Goal: Task Accomplishment & Management: Manage account settings

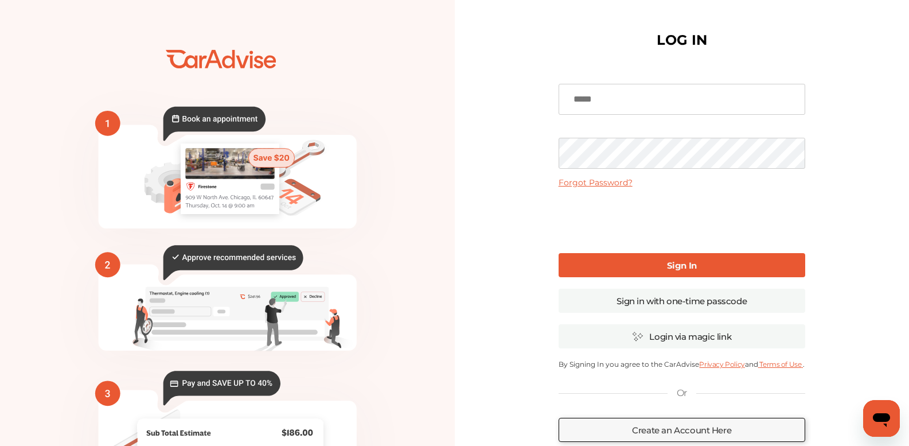
type input "**********"
click at [630, 257] on link "Sign In" at bounding box center [682, 265] width 247 height 24
click at [661, 264] on link "Sign In" at bounding box center [682, 265] width 247 height 24
type input "**********"
click at [673, 334] on link "Login via magic link" at bounding box center [682, 336] width 247 height 24
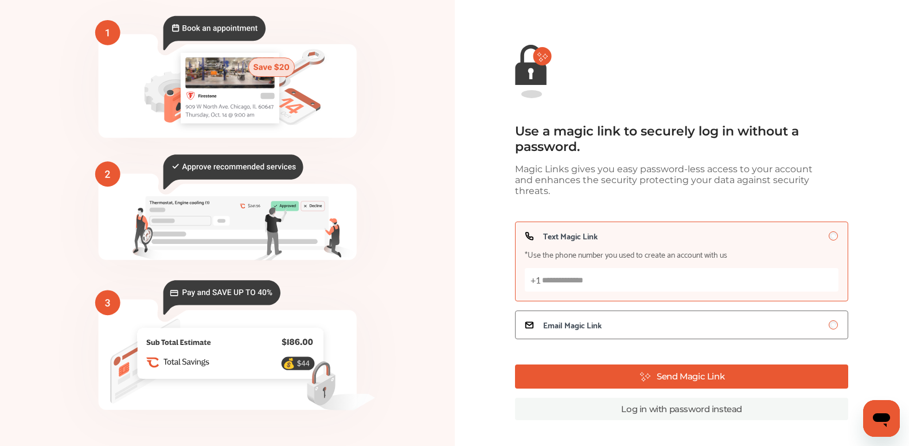
scroll to position [73, 0]
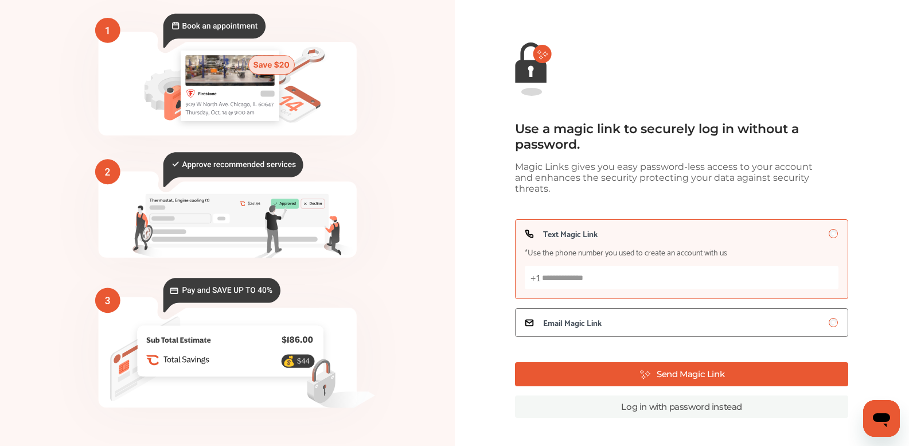
click at [666, 364] on button "Send Magic Link" at bounding box center [681, 374] width 333 height 24
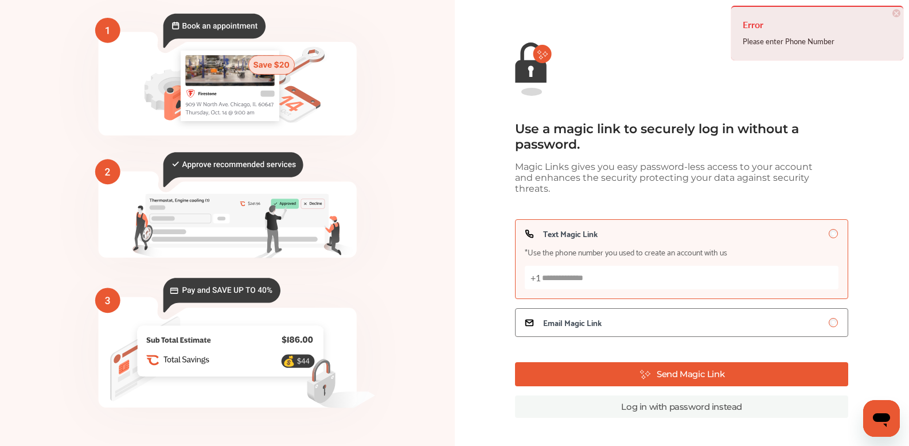
click at [557, 272] on input "Text Magic Link *Use the phone number you used to create an account with us +1" at bounding box center [682, 278] width 314 height 24
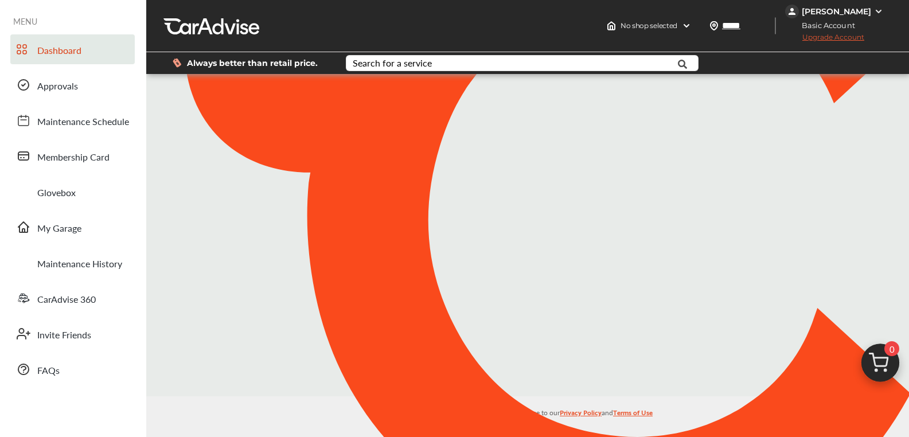
type input "*****"
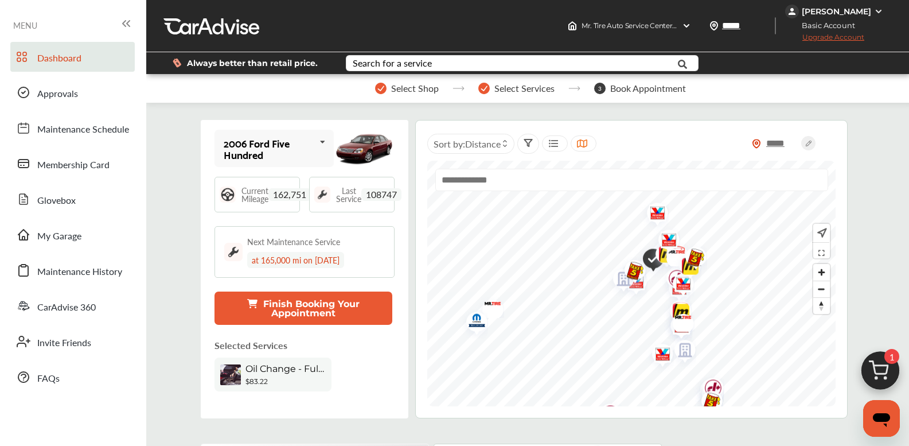
click at [321, 142] on icon at bounding box center [322, 142] width 19 height 25
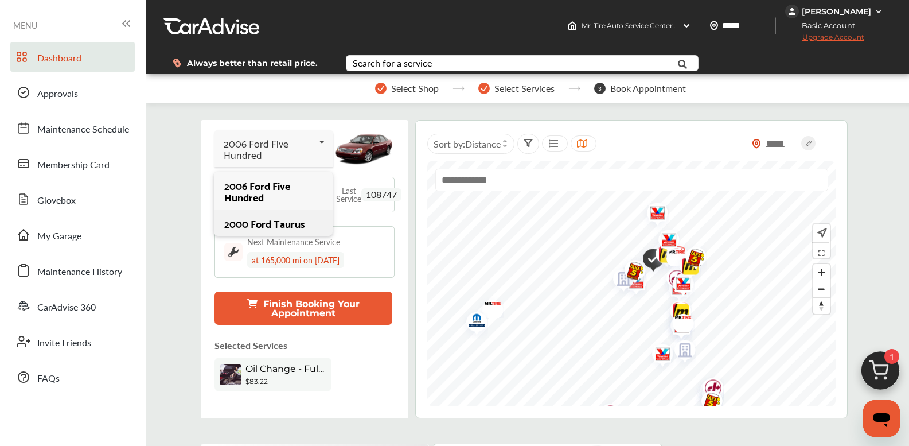
click at [278, 224] on div "2000 Ford Taurus" at bounding box center [272, 222] width 97 height 11
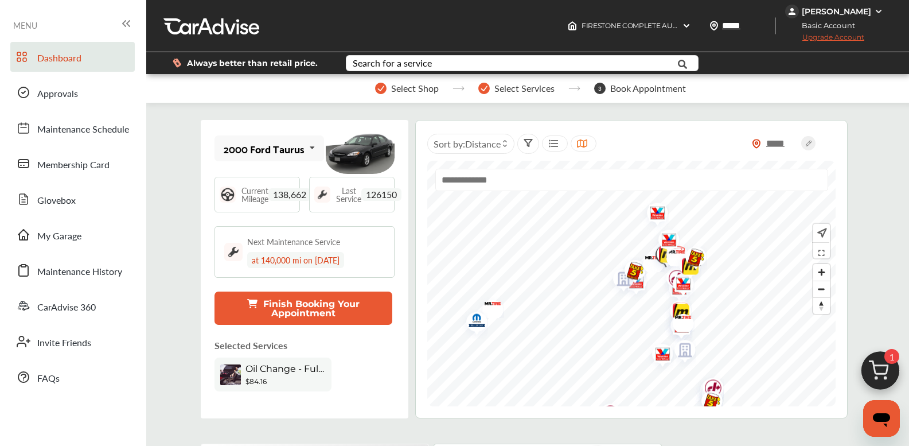
click at [306, 302] on button "Finish Booking Your Appointment" at bounding box center [302, 307] width 177 height 33
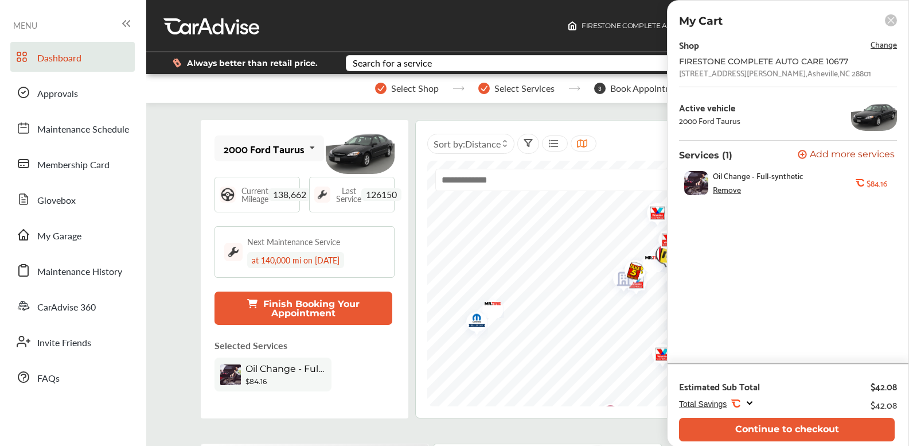
click at [890, 20] on rect at bounding box center [891, 20] width 12 height 12
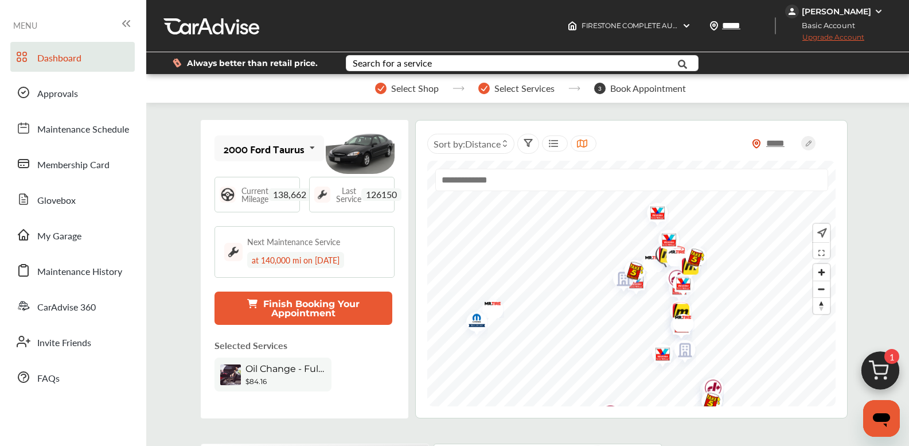
click at [502, 140] on div at bounding box center [505, 143] width 9 height 9
click at [464, 169] on label at bounding box center [467, 169] width 17 height 0
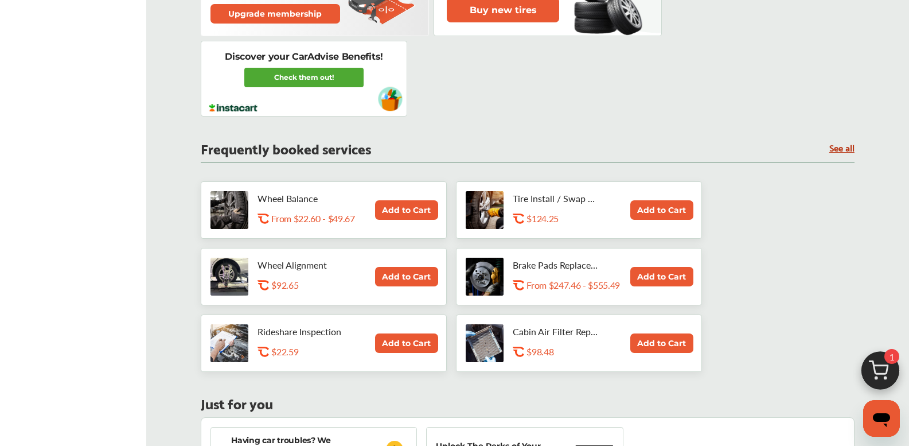
scroll to position [506, 0]
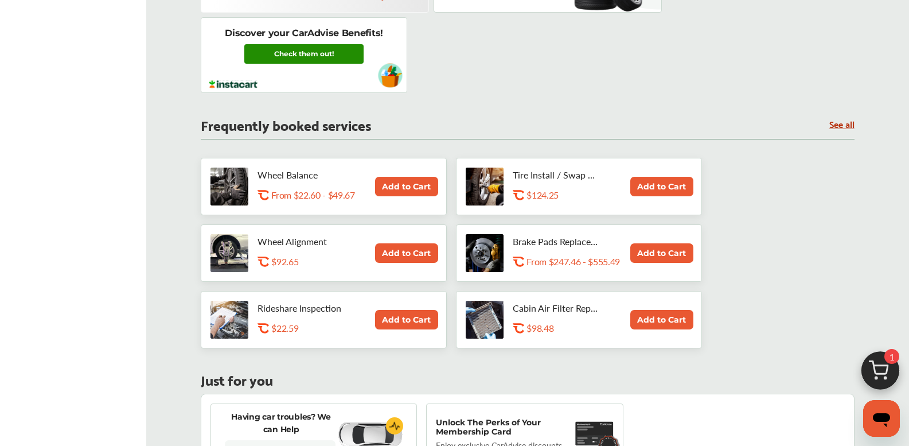
click at [322, 50] on link "Check them out!" at bounding box center [303, 53] width 119 height 19
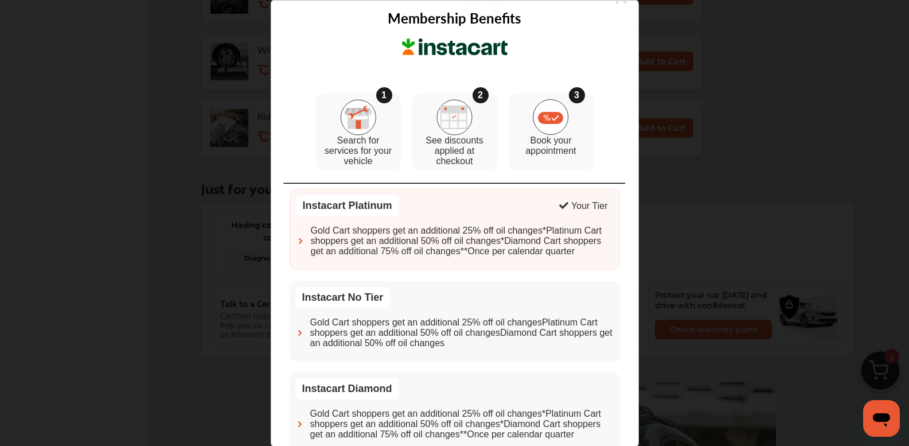
scroll to position [0, 0]
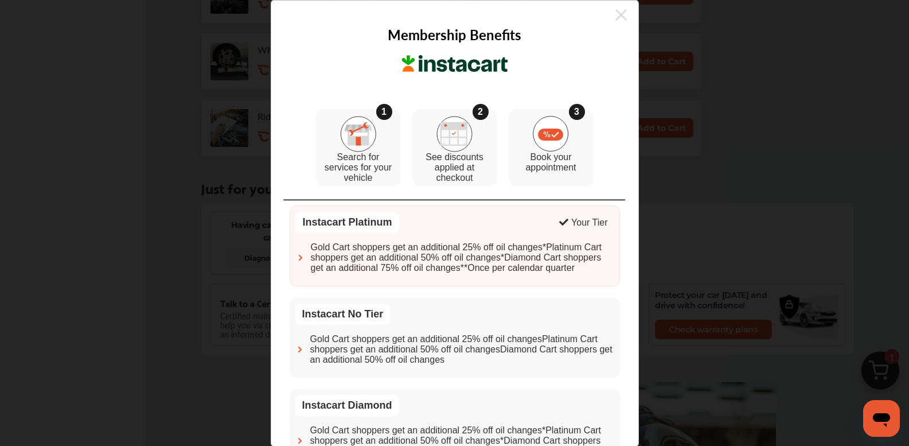
click at [749, 36] on div "Membership Benefits 1 Search for services for your vehicle 2 See discounts appl…" at bounding box center [454, 223] width 909 height 446
click at [615, 11] on icon at bounding box center [620, 15] width 11 height 18
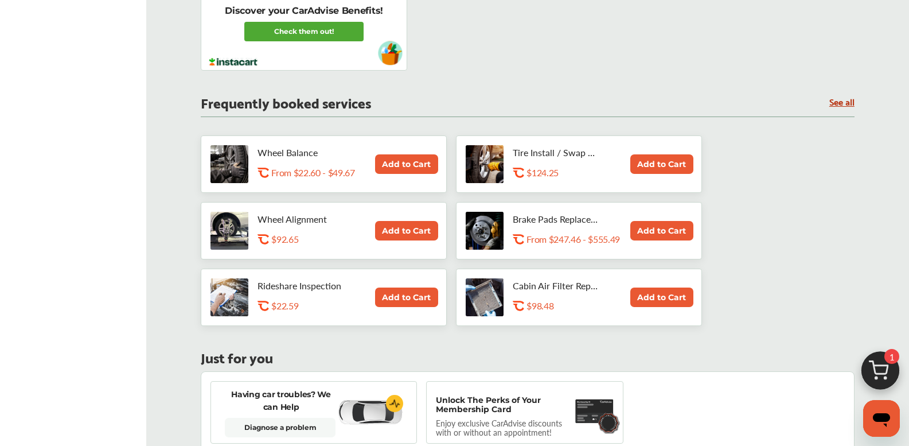
scroll to position [506, 0]
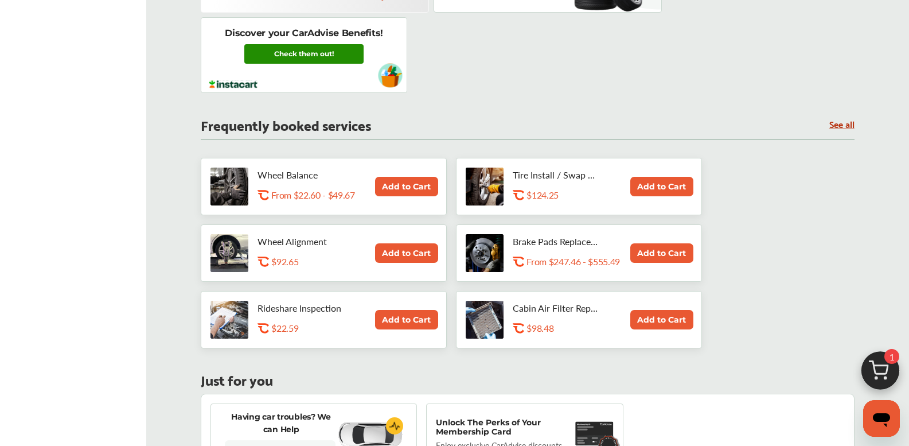
click at [318, 54] on link "Check them out!" at bounding box center [303, 53] width 119 height 19
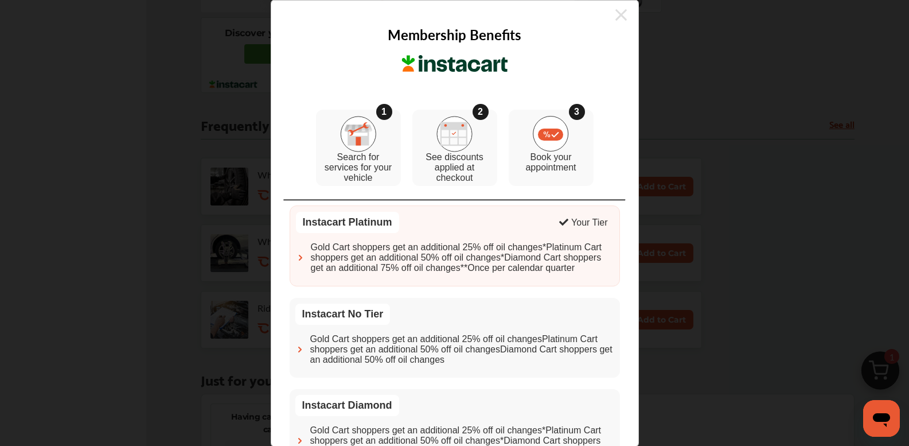
click at [615, 12] on icon at bounding box center [620, 15] width 11 height 18
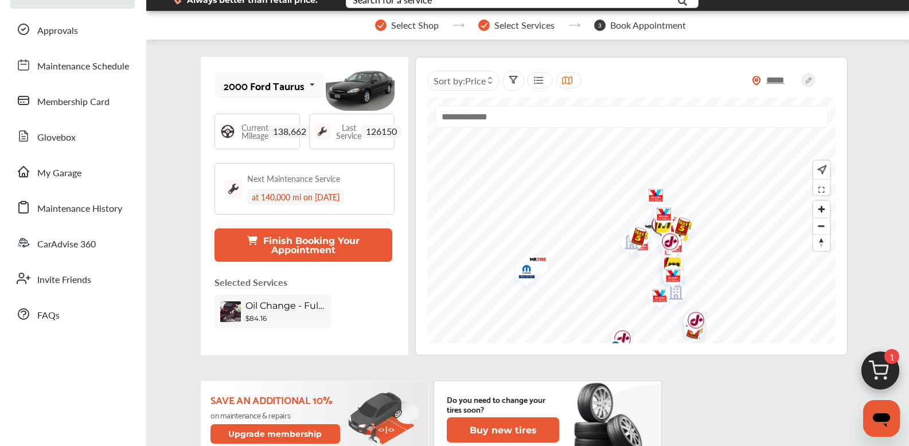
scroll to position [56, 0]
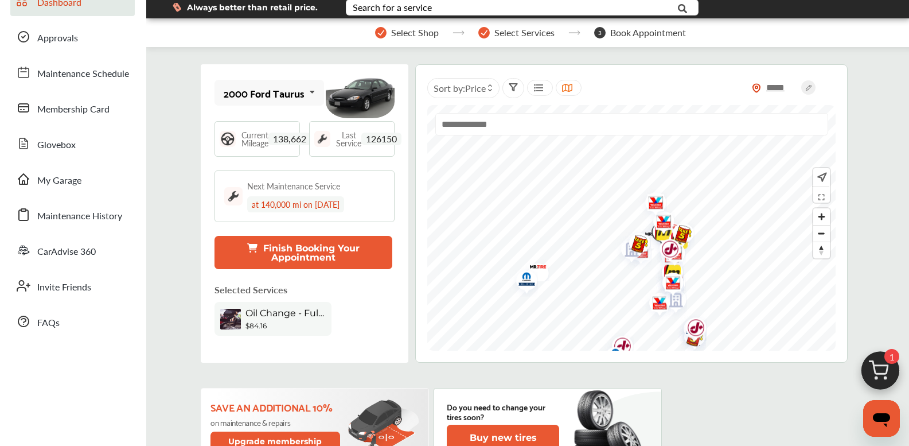
click at [271, 316] on span "Oil Change - Full-synthetic" at bounding box center [285, 312] width 80 height 11
click at [311, 314] on span "Oil Change - Full-synthetic" at bounding box center [285, 312] width 80 height 11
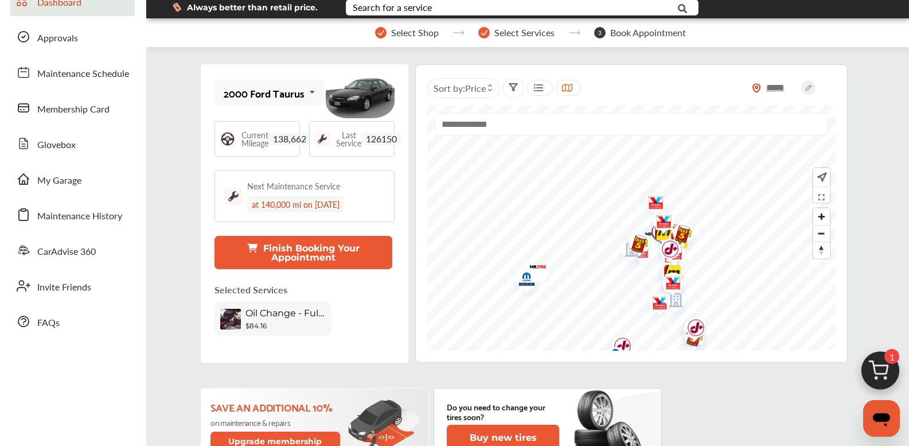
click at [264, 311] on span "Oil Change - Full-synthetic" at bounding box center [285, 312] width 80 height 11
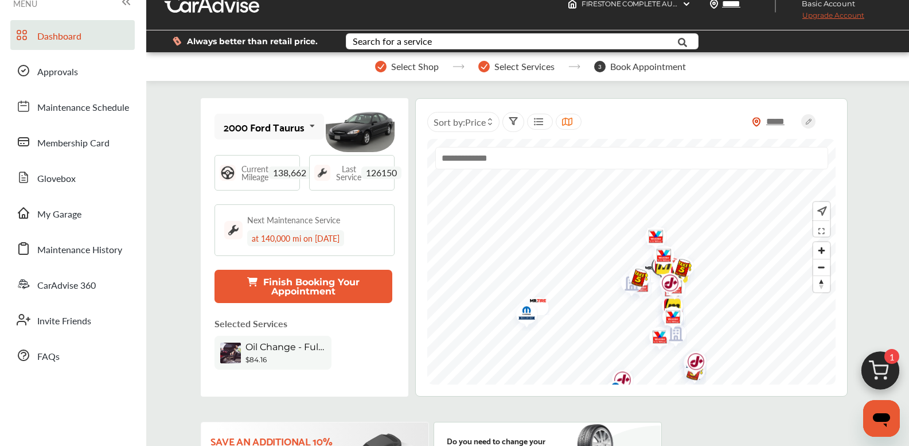
scroll to position [0, 0]
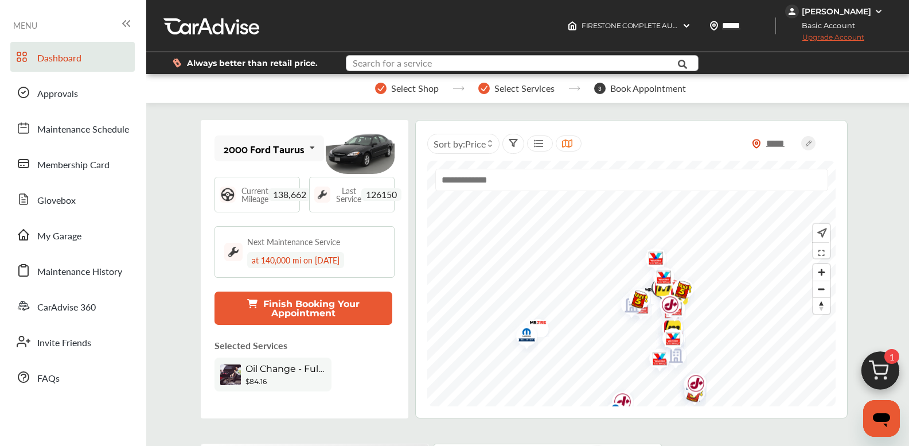
click at [471, 63] on input "text" at bounding box center [510, 65] width 327 height 18
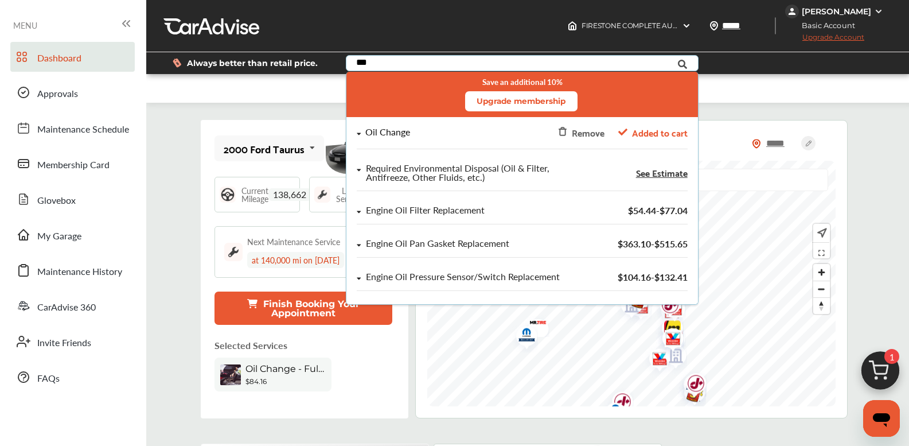
type input "***"
click at [402, 130] on div "Oil Change" at bounding box center [387, 132] width 45 height 10
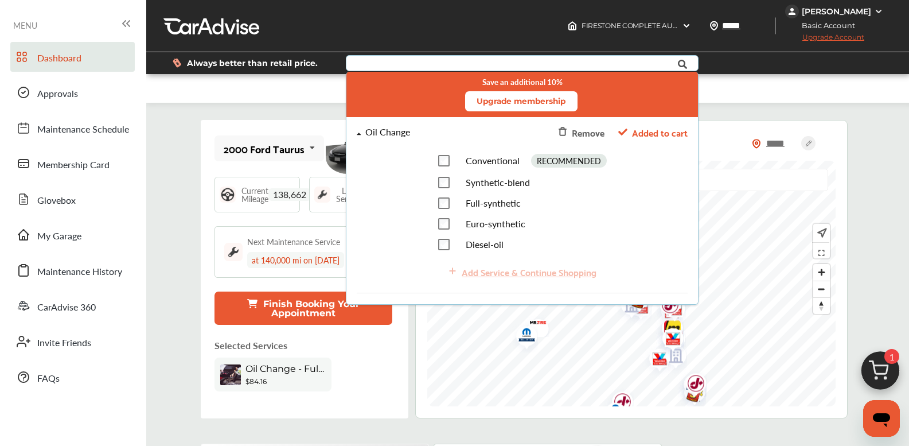
click at [541, 274] on div "Add Service & Continue Shopping" at bounding box center [522, 271] width 330 height 25
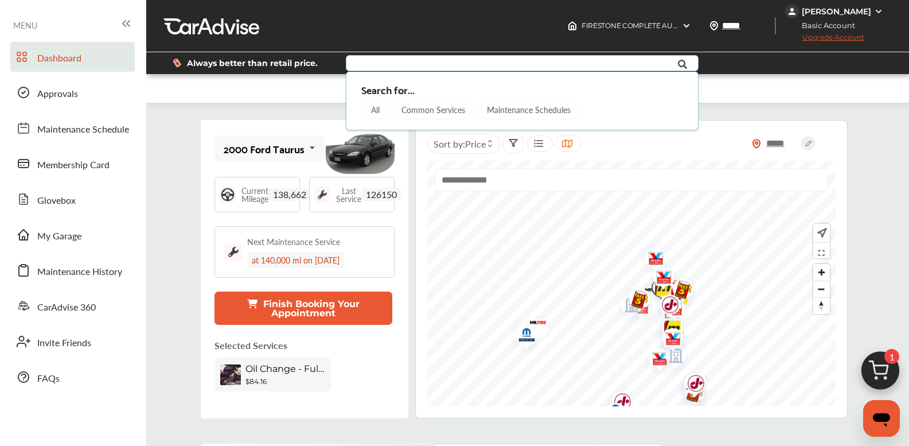
click at [372, 107] on div "All" at bounding box center [375, 110] width 28 height 18
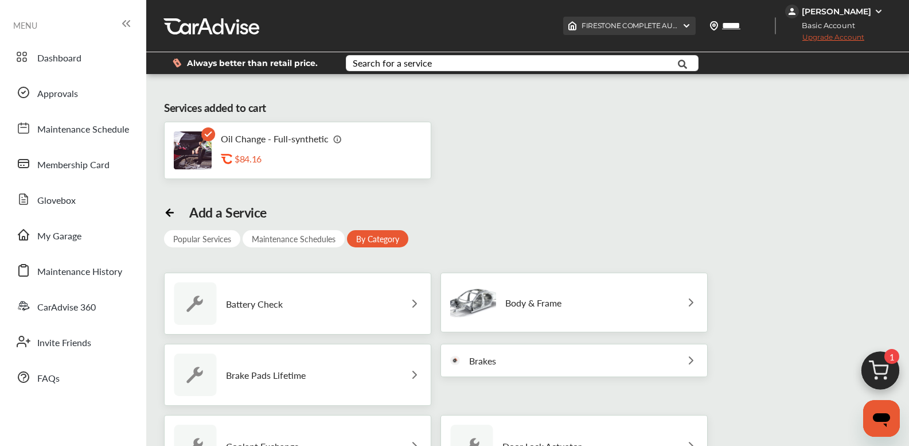
click at [691, 23] on img at bounding box center [686, 25] width 9 height 9
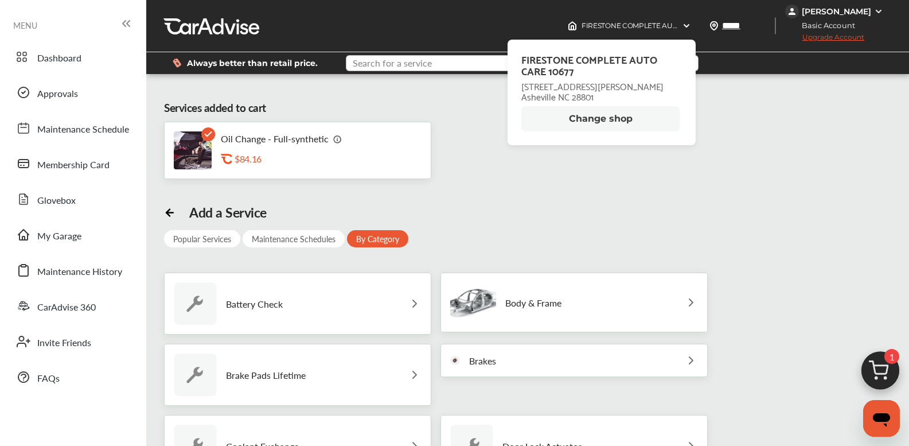
click at [439, 56] on input "text" at bounding box center [510, 65] width 327 height 18
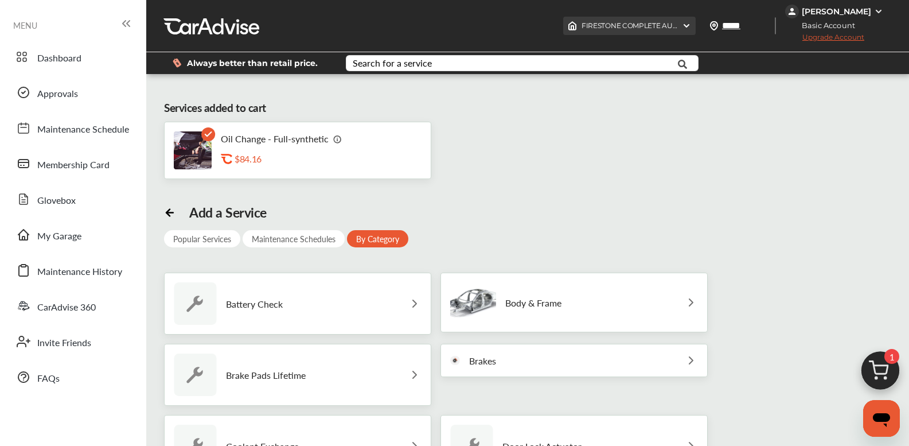
click at [691, 25] on img at bounding box center [686, 25] width 9 height 9
click at [468, 34] on div "FIRESTONE COMPLETE AUTO CARE 10677 , [STREET_ADDRESS][PERSON_NAME] FIRESTONE CO…" at bounding box center [527, 26] width 763 height 52
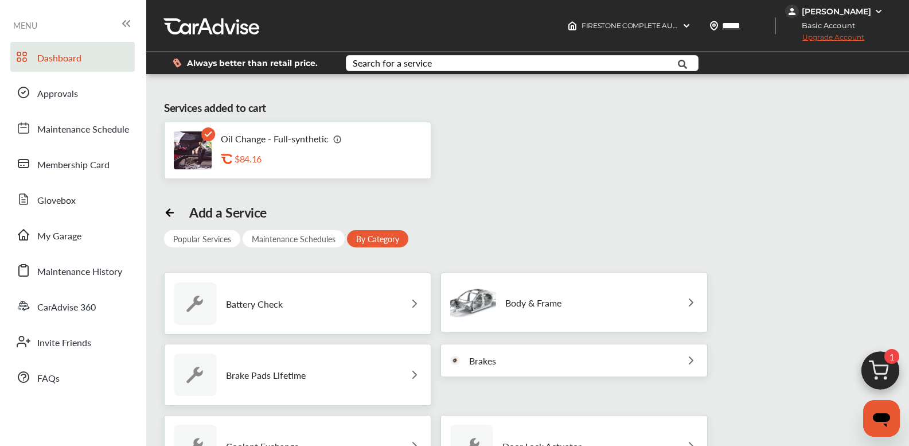
click at [55, 58] on span "Dashboard" at bounding box center [59, 58] width 44 height 15
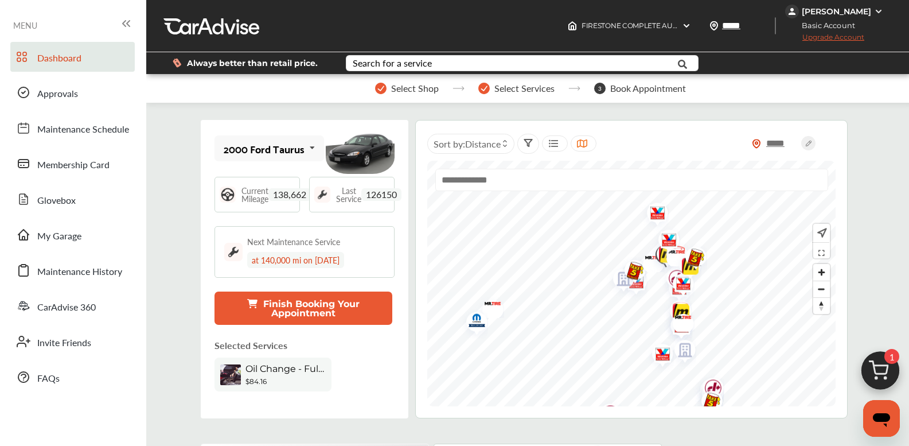
click at [506, 147] on icon at bounding box center [504, 145] width 5 height 5
click at [466, 169] on label at bounding box center [467, 169] width 17 height 0
click at [292, 368] on span "Oil Change - Full-synthetic" at bounding box center [285, 368] width 80 height 11
click at [341, 155] on img at bounding box center [360, 149] width 69 height 52
click at [482, 85] on img at bounding box center [483, 88] width 11 height 11
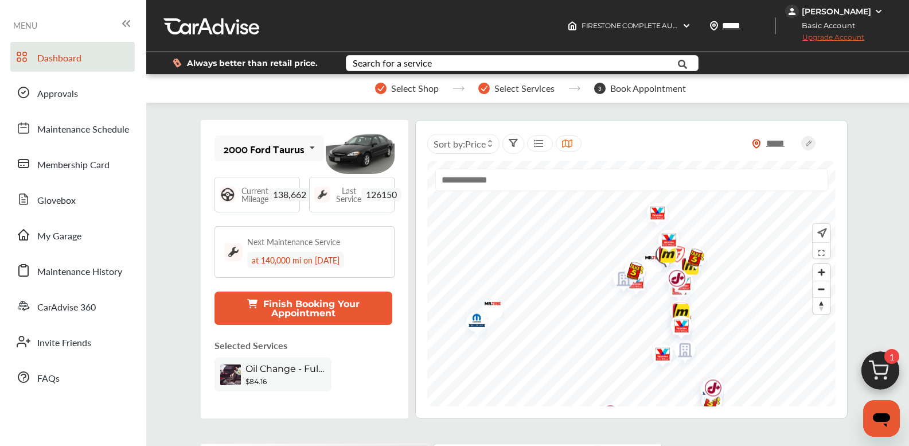
click at [406, 87] on span "Select Shop" at bounding box center [415, 88] width 48 height 10
click at [283, 305] on button "Finish Booking Your Appointment" at bounding box center [302, 307] width 177 height 33
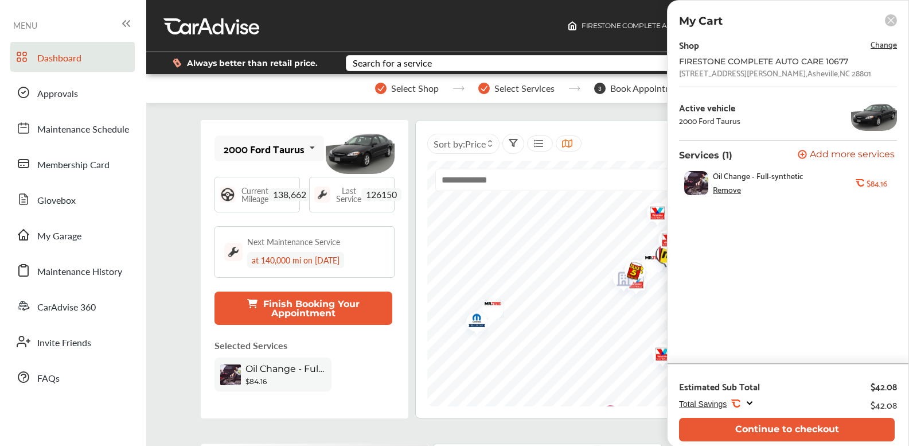
click at [727, 192] on div "Remove" at bounding box center [727, 189] width 28 height 9
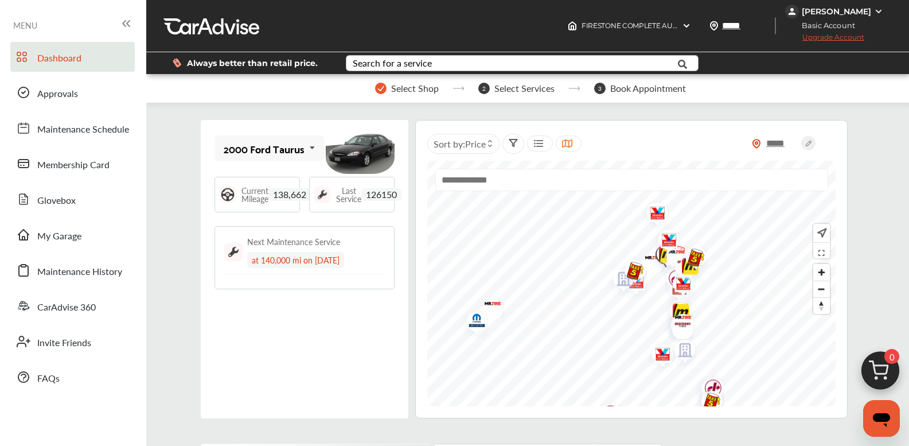
click at [418, 67] on div "Search for a service" at bounding box center [392, 62] width 79 height 9
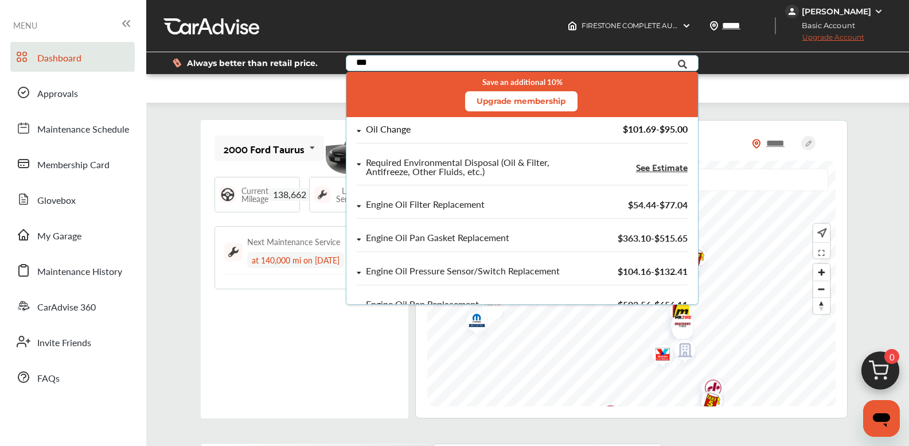
type input "***"
click at [399, 130] on div "Oil Change" at bounding box center [387, 129] width 45 height 10
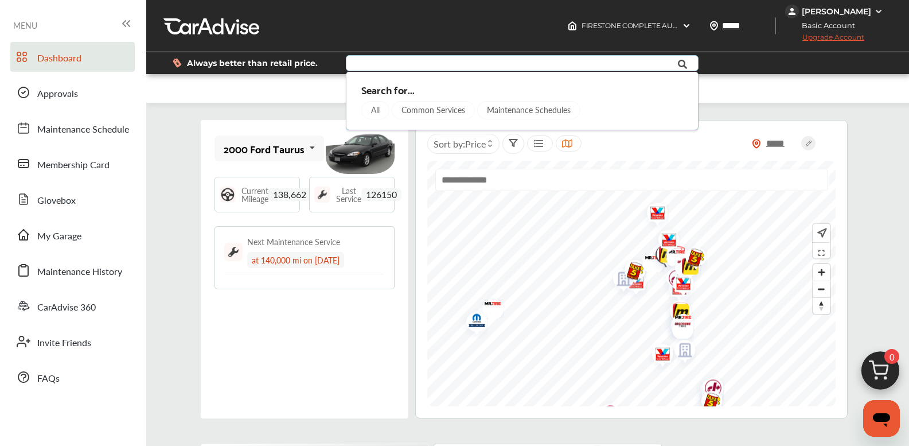
click at [432, 107] on div "Common Services" at bounding box center [433, 110] width 83 height 18
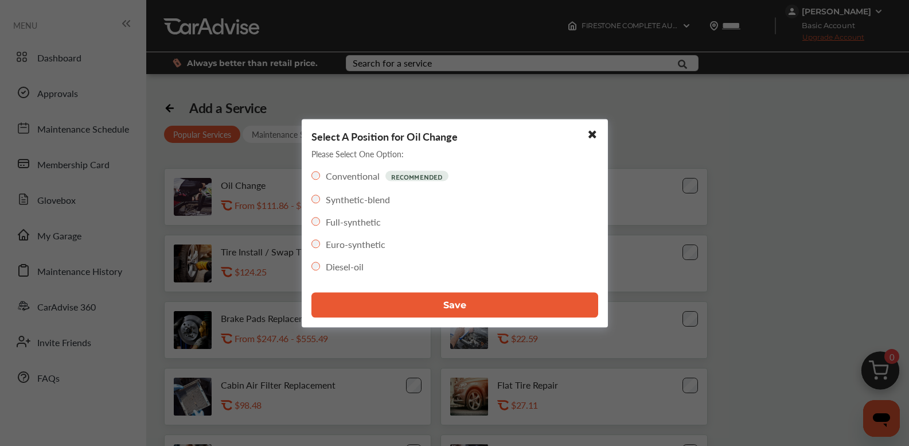
click at [444, 303] on span "Save" at bounding box center [454, 304] width 23 height 11
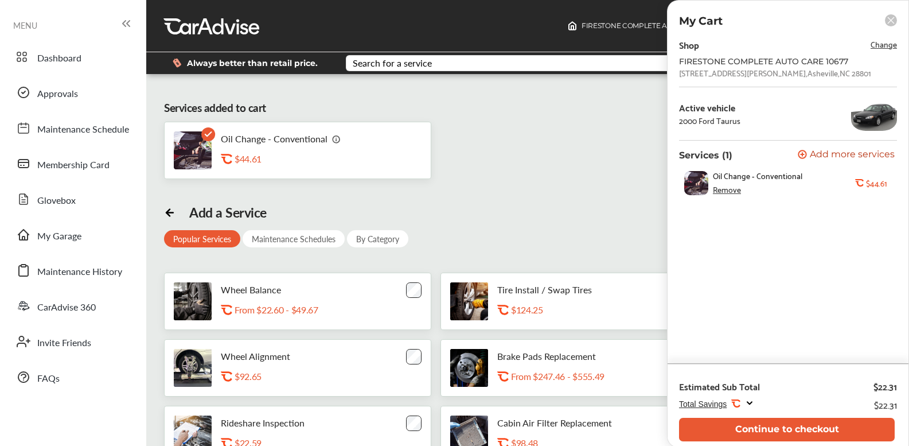
click at [883, 46] on span "Change" at bounding box center [883, 43] width 26 height 13
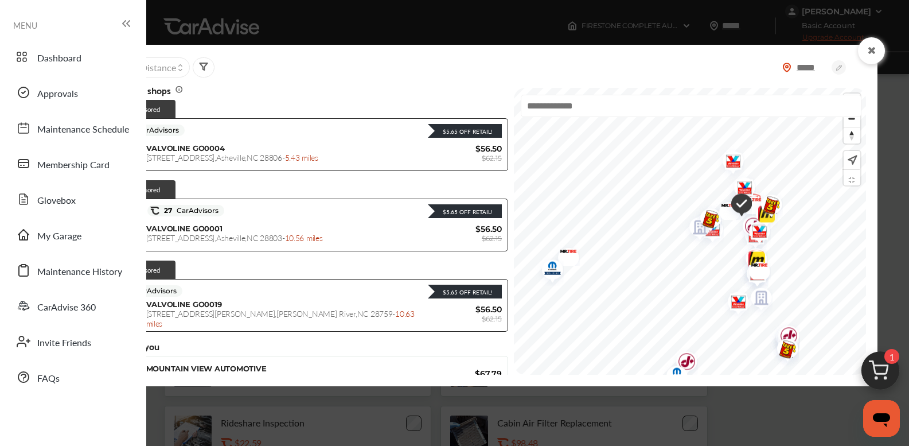
click at [182, 69] on icon at bounding box center [180, 70] width 5 height 5
click at [140, 92] on label at bounding box center [143, 92] width 17 height 0
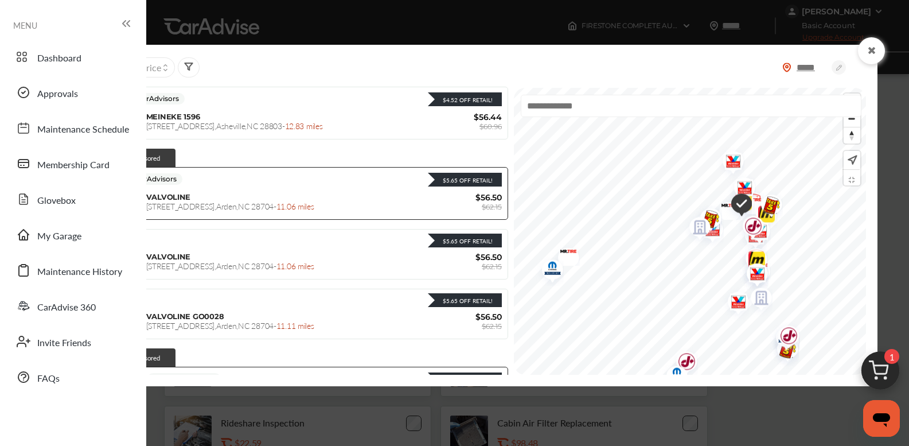
scroll to position [951, 0]
click at [872, 50] on icon at bounding box center [871, 50] width 11 height 9
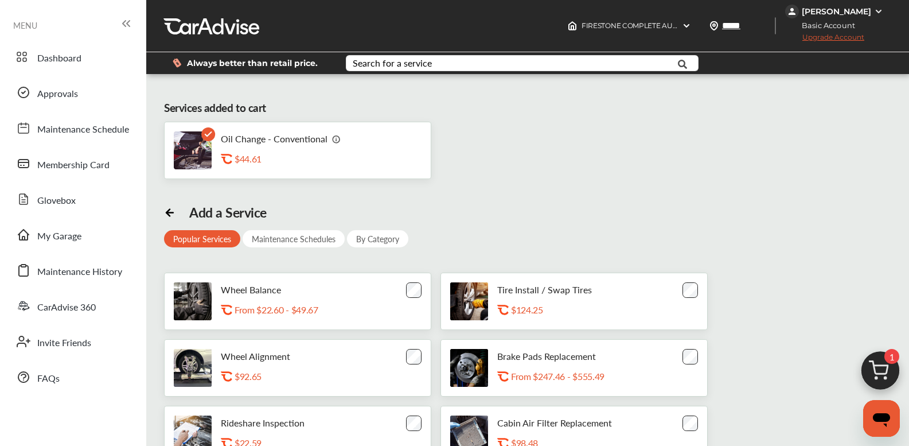
click at [190, 147] on img at bounding box center [193, 150] width 38 height 38
click at [424, 64] on div "Search for a service" at bounding box center [392, 62] width 79 height 9
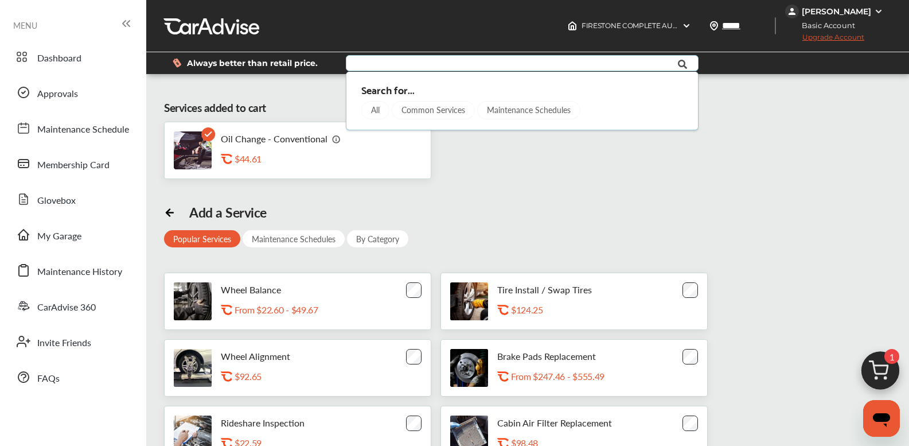
click at [378, 110] on div "All" at bounding box center [375, 110] width 28 height 18
click at [391, 64] on input "text" at bounding box center [510, 65] width 327 height 18
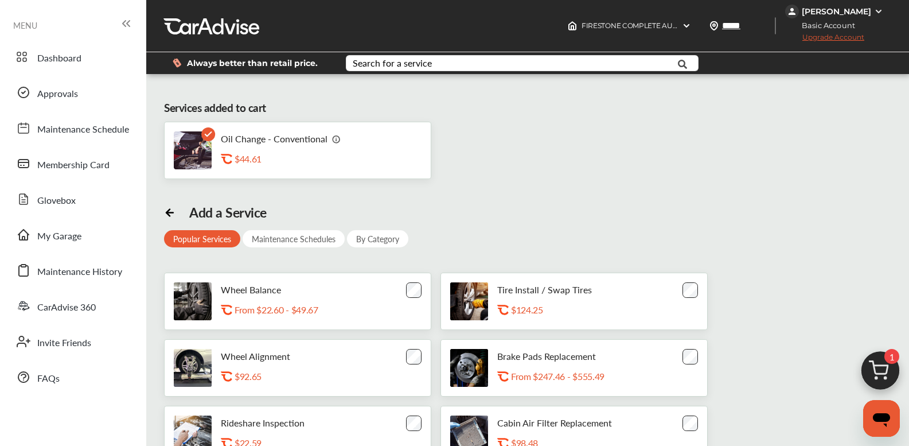
click at [204, 131] on rect at bounding box center [208, 134] width 14 height 14
click at [253, 161] on div "$44.61" at bounding box center [292, 158] width 115 height 11
click at [435, 62] on input "text" at bounding box center [510, 65] width 327 height 18
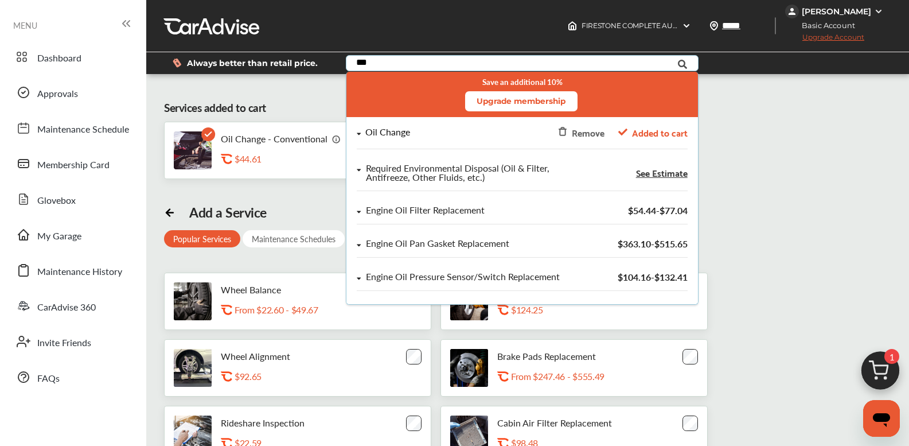
type input "***"
click at [395, 132] on div "Oil Change" at bounding box center [387, 132] width 45 height 10
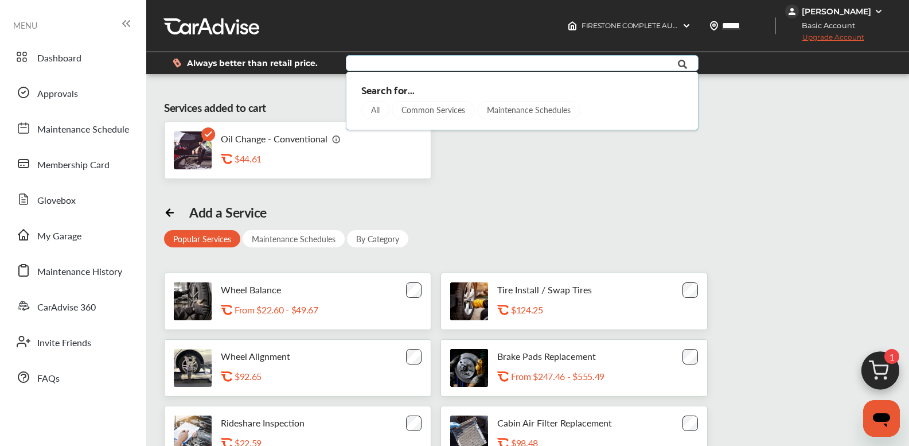
click at [380, 110] on div "All" at bounding box center [375, 110] width 28 height 18
click at [378, 110] on div "All" at bounding box center [375, 110] width 28 height 18
click at [47, 59] on span "Dashboard" at bounding box center [59, 58] width 44 height 15
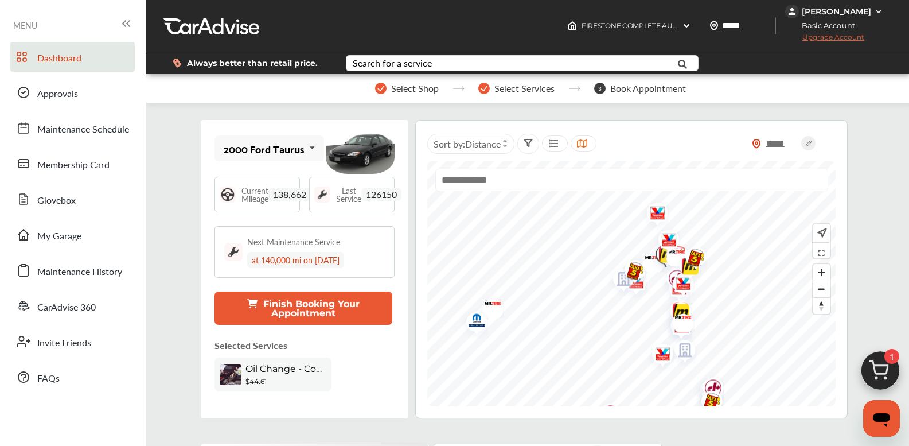
click at [507, 143] on icon at bounding box center [504, 145] width 5 height 5
click at [463, 169] on label at bounding box center [467, 169] width 17 height 0
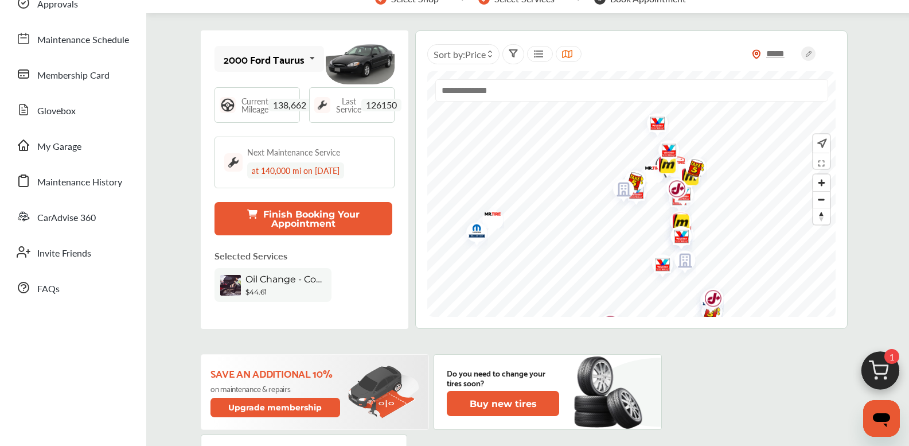
scroll to position [96, 0]
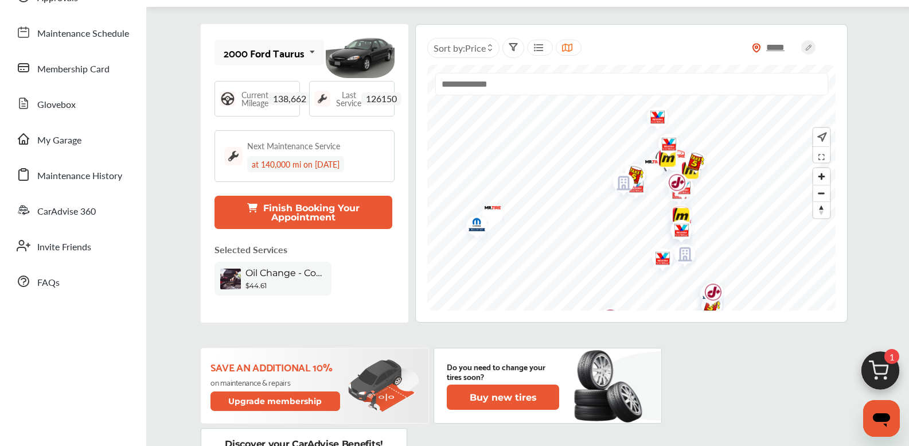
click at [294, 278] on span "Oil Change - Conventional" at bounding box center [285, 272] width 80 height 11
click at [299, 149] on div "Next Maintenance Service" at bounding box center [293, 145] width 93 height 11
click at [299, 159] on div "at 140,000 mi on [DATE]" at bounding box center [295, 164] width 97 height 16
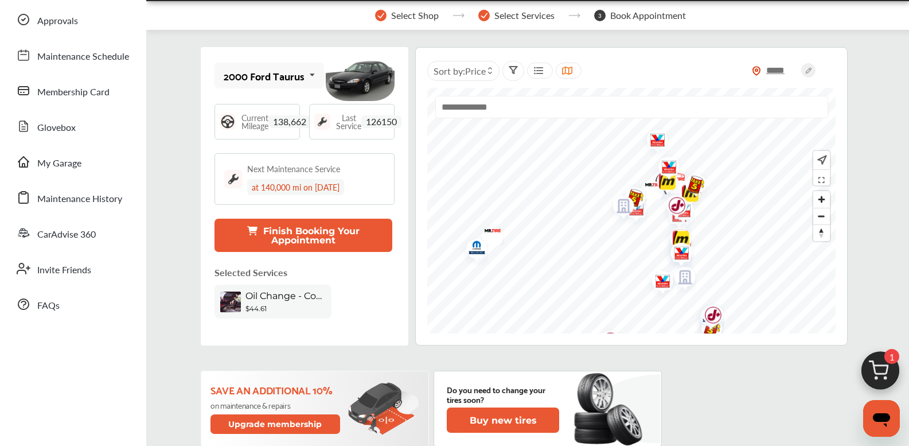
scroll to position [0, 0]
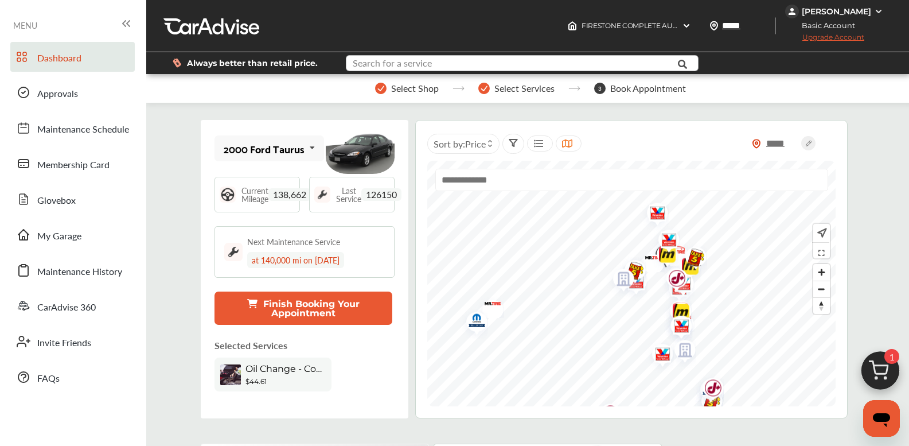
click at [444, 60] on input "text" at bounding box center [510, 65] width 327 height 18
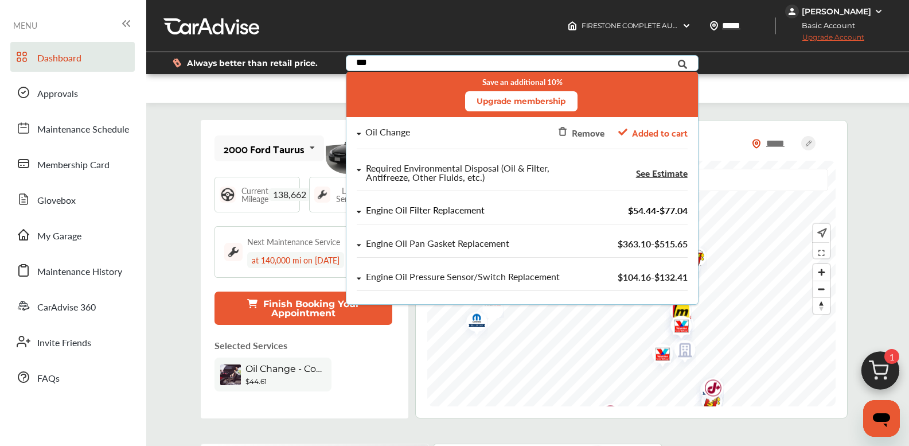
type input "***"
click at [446, 209] on div "Engine Oil Filter Replacement" at bounding box center [424, 210] width 119 height 10
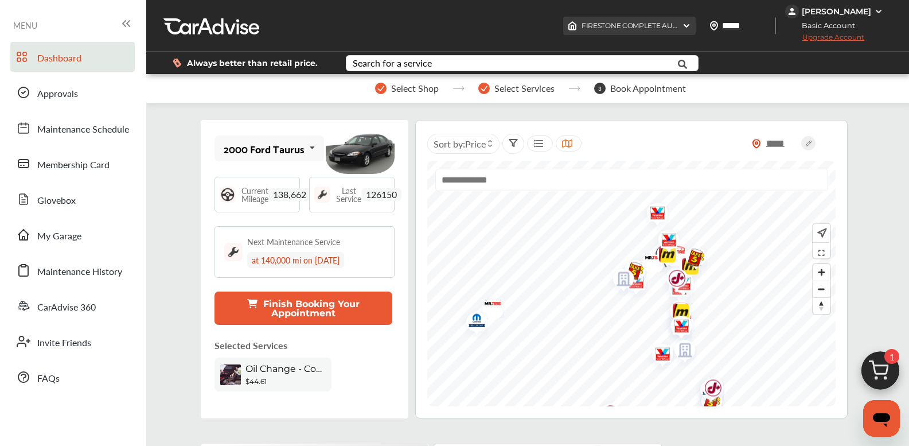
click at [672, 23] on span "FIRESTONE COMPLETE AUTO CARE [STREET_ADDRESS][PERSON_NAME]" at bounding box center [745, 25] width 329 height 9
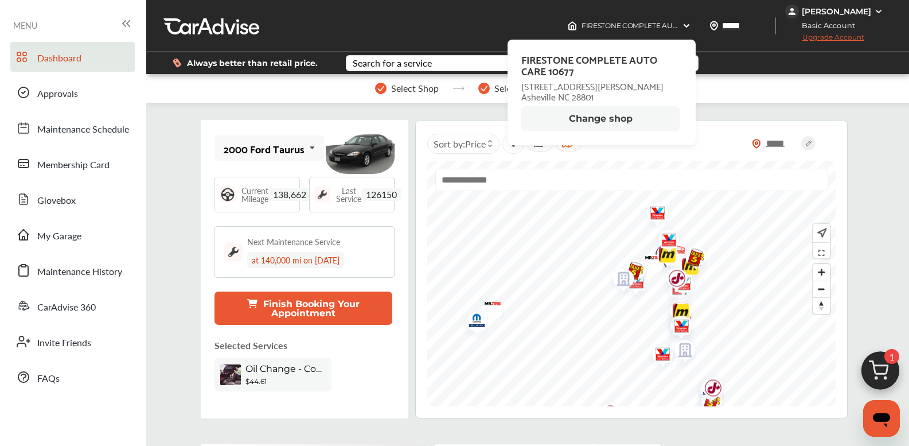
click at [611, 118] on button "Change shop" at bounding box center [600, 118] width 158 height 25
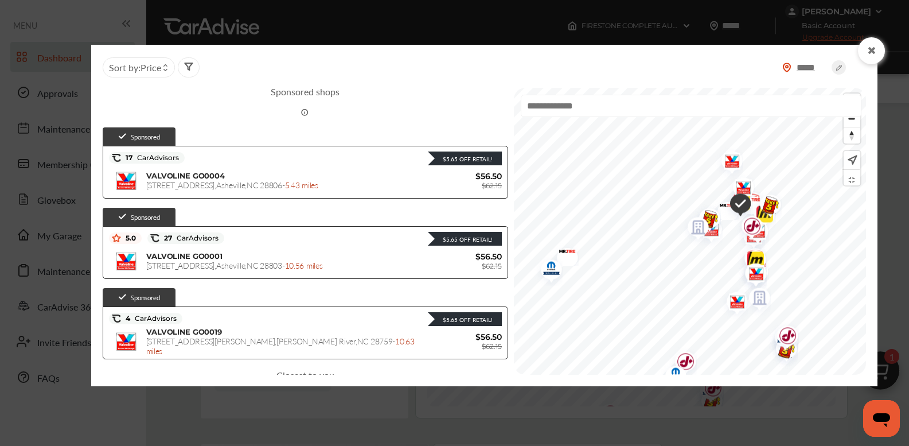
click at [870, 50] on icon at bounding box center [871, 50] width 11 height 9
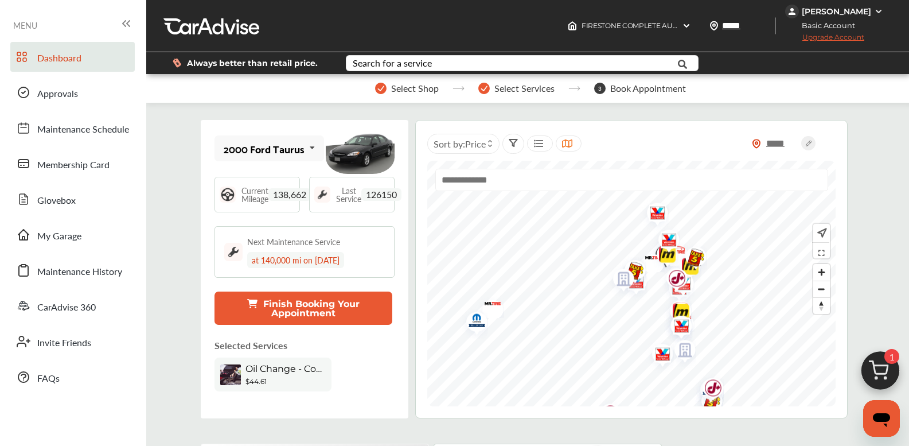
click at [249, 372] on span "Oil Change - Conventional" at bounding box center [285, 368] width 80 height 11
click at [236, 374] on img at bounding box center [230, 374] width 21 height 21
click at [253, 368] on span "Oil Change - Conventional" at bounding box center [285, 368] width 80 height 11
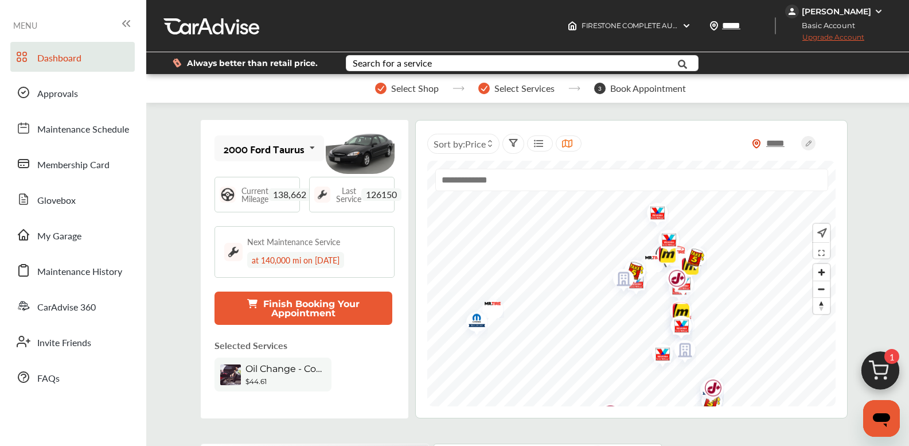
click at [275, 364] on span "Oil Change - Conventional" at bounding box center [285, 368] width 80 height 11
click at [276, 368] on span "Oil Change - Conventional" at bounding box center [285, 368] width 80 height 11
click at [277, 368] on span "Oil Change - Conventional" at bounding box center [285, 368] width 80 height 11
click at [468, 178] on input "text" at bounding box center [631, 180] width 393 height 22
click at [59, 56] on span "Dashboard" at bounding box center [59, 58] width 44 height 15
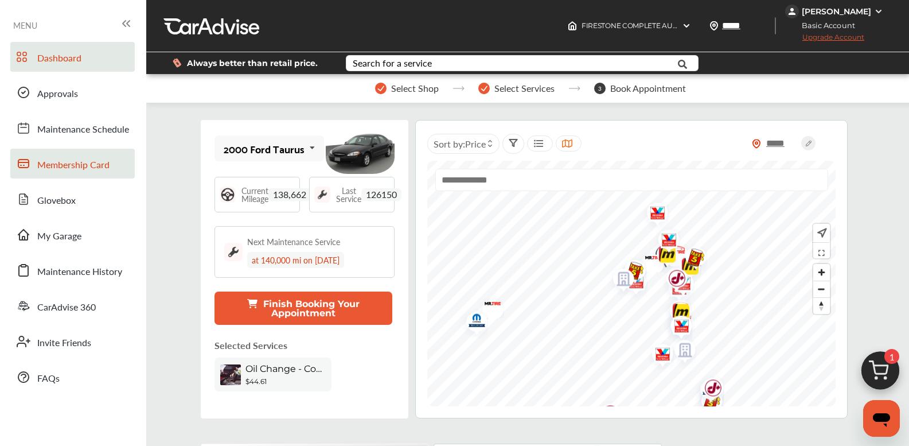
click at [68, 163] on span "Membership Card" at bounding box center [73, 165] width 72 height 15
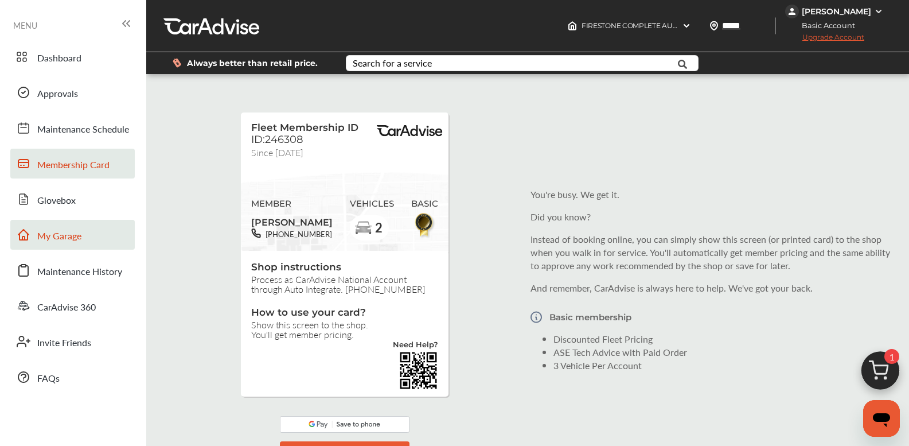
click at [70, 237] on span "My Garage" at bounding box center [59, 236] width 44 height 15
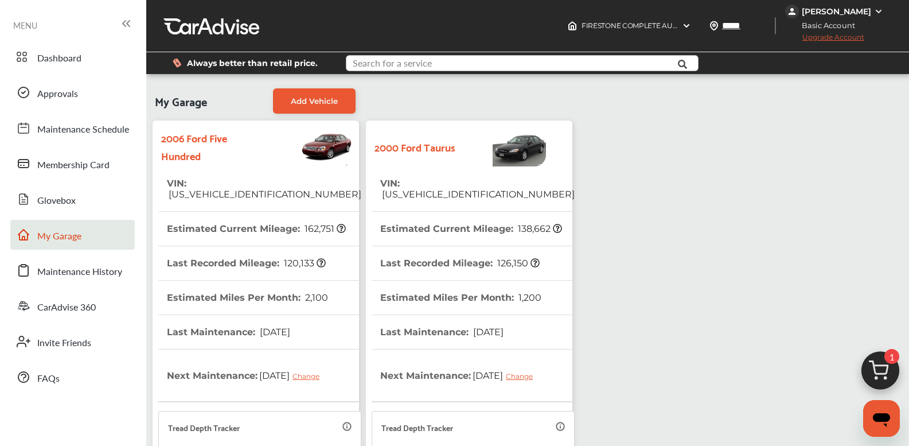
click at [503, 65] on input "text" at bounding box center [510, 65] width 327 height 18
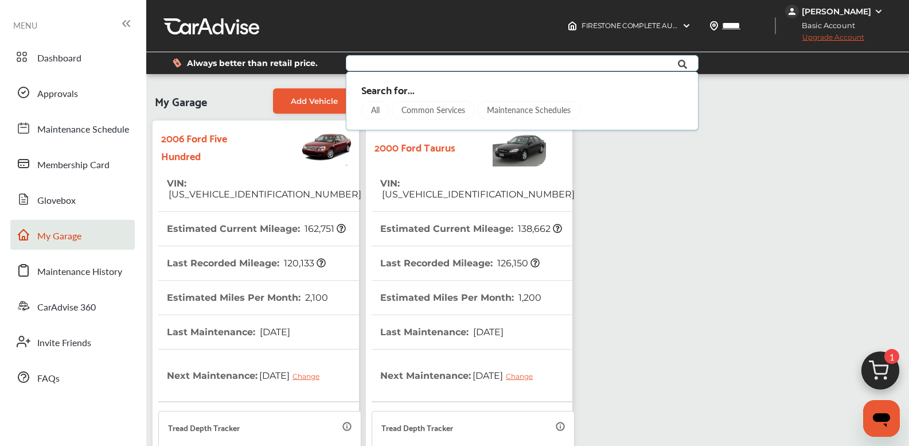
click at [423, 107] on div "Common Services" at bounding box center [433, 110] width 83 height 18
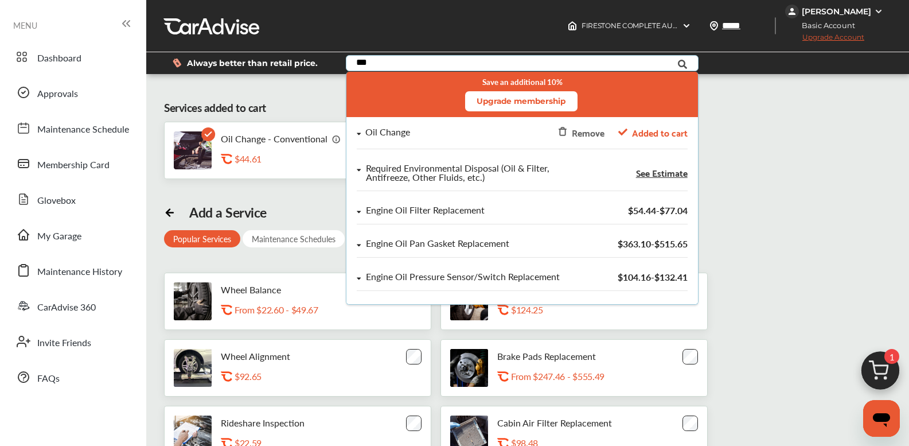
type input "***"
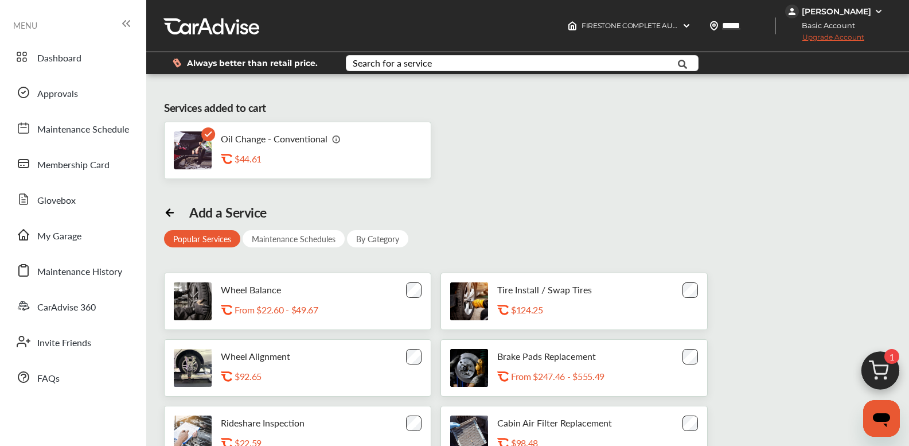
click at [238, 139] on p "Oil Change - Conventional" at bounding box center [274, 138] width 107 height 11
click at [192, 150] on img at bounding box center [193, 150] width 38 height 38
click at [247, 156] on div "$44.61" at bounding box center [292, 158] width 115 height 11
click at [76, 62] on span "Dashboard" at bounding box center [59, 58] width 44 height 15
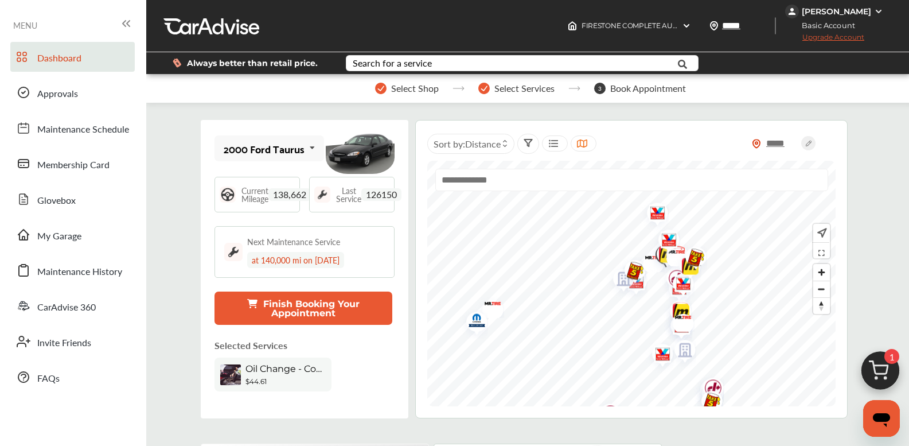
click at [310, 147] on icon at bounding box center [312, 147] width 19 height 25
click at [279, 181] on div "2006 Ford Five Hundred" at bounding box center [267, 185] width 87 height 23
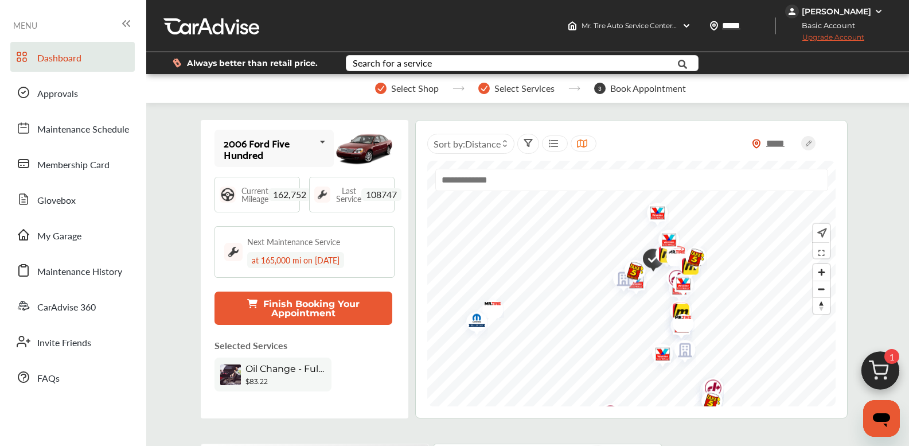
click at [271, 369] on span "Oil Change - Full-synthetic" at bounding box center [285, 368] width 80 height 11
click at [506, 144] on icon at bounding box center [504, 145] width 5 height 5
click at [464, 169] on label at bounding box center [467, 169] width 17 height 0
click at [653, 210] on img "Map marker" at bounding box center [653, 215] width 30 height 36
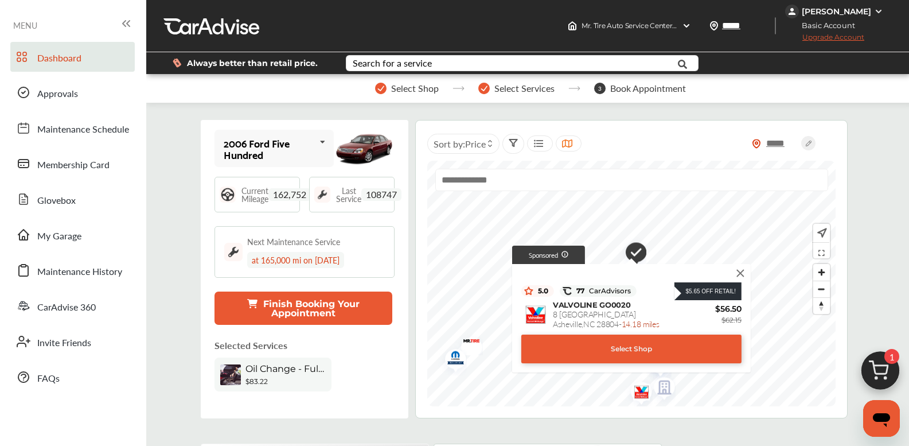
click at [741, 272] on img at bounding box center [740, 273] width 13 height 13
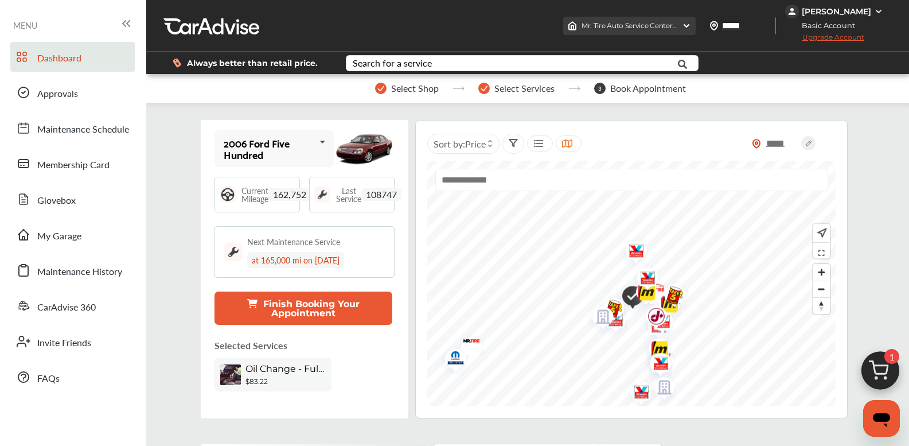
click at [691, 25] on img at bounding box center [686, 25] width 9 height 9
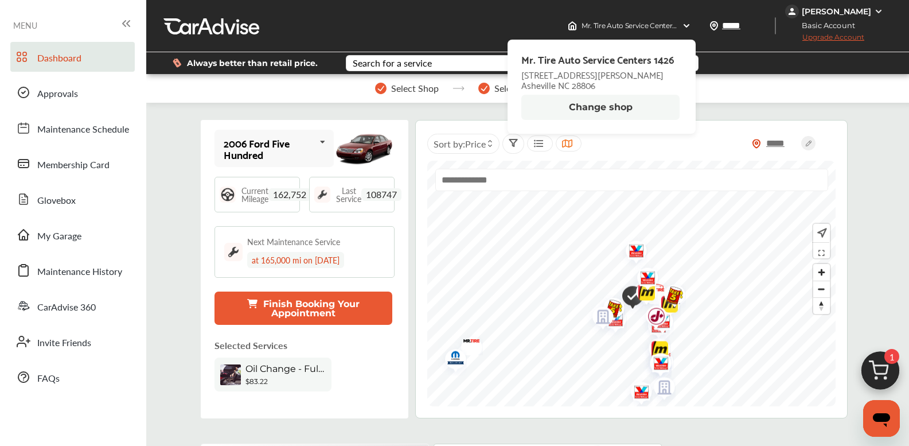
click at [620, 106] on button "Change shop" at bounding box center [600, 107] width 158 height 25
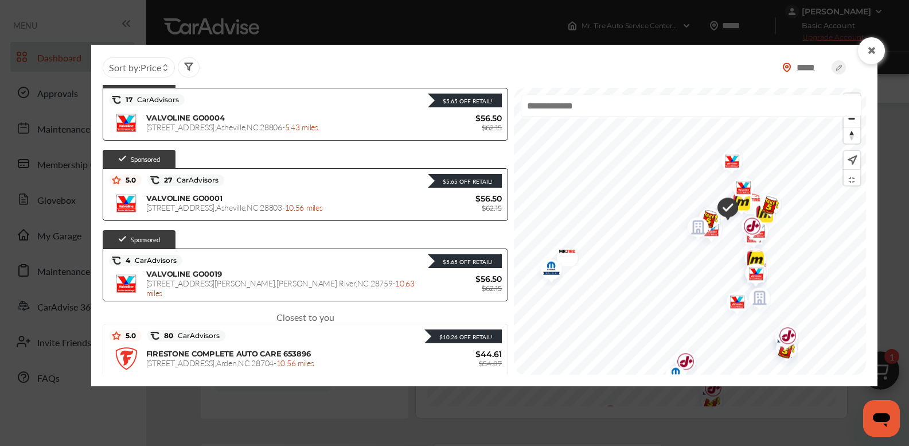
scroll to position [96, 0]
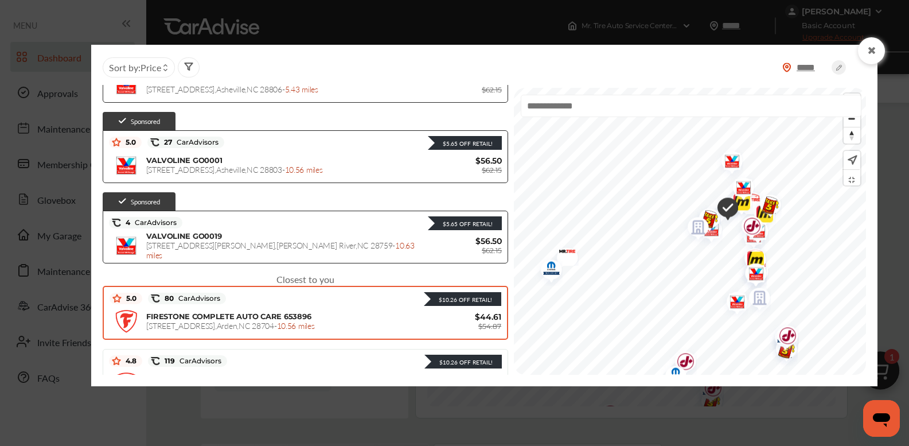
click at [244, 316] on span "FIRESTONE COMPLETE AUTO CARE 653896" at bounding box center [228, 315] width 165 height 9
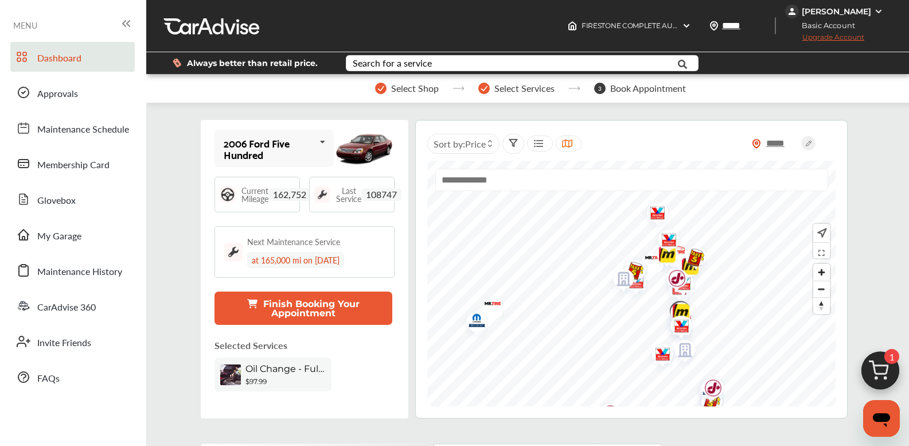
click at [279, 369] on span "Oil Change - Full-synthetic" at bounding box center [285, 368] width 80 height 11
click at [292, 368] on span "Oil Change - Full-synthetic" at bounding box center [285, 368] width 80 height 11
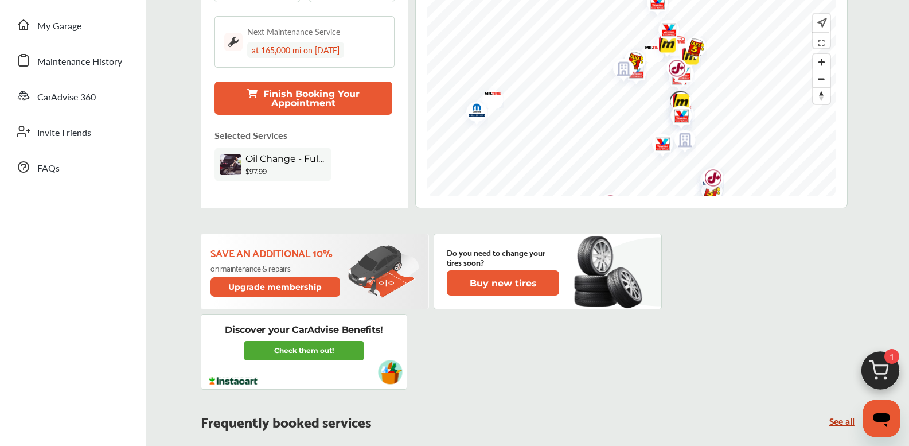
scroll to position [0, 0]
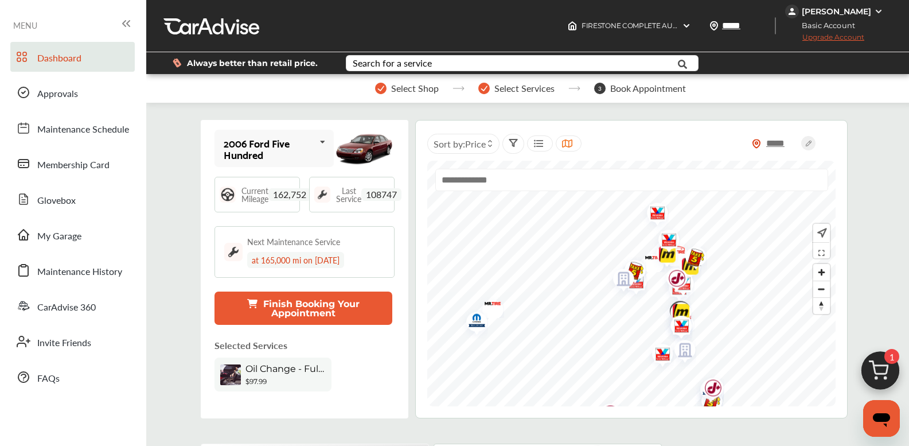
click at [95, 54] on link "Dashboard" at bounding box center [72, 57] width 124 height 30
click at [57, 93] on span "Approvals" at bounding box center [57, 94] width 41 height 15
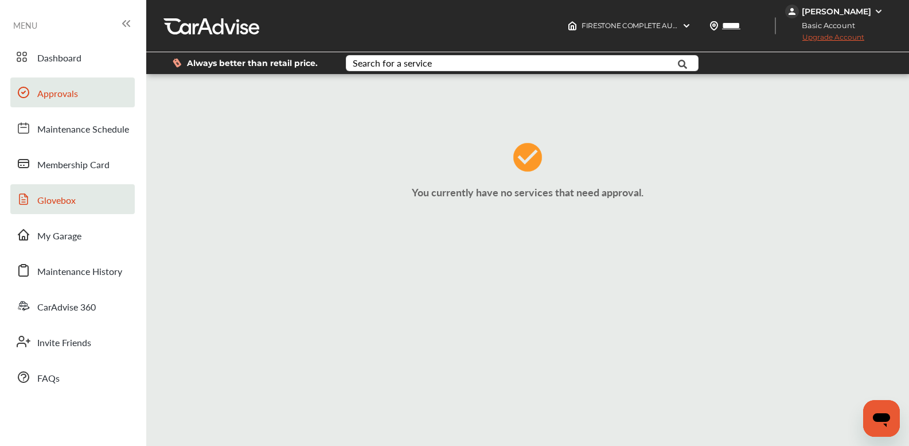
click at [78, 205] on link "Glovebox" at bounding box center [72, 199] width 124 height 30
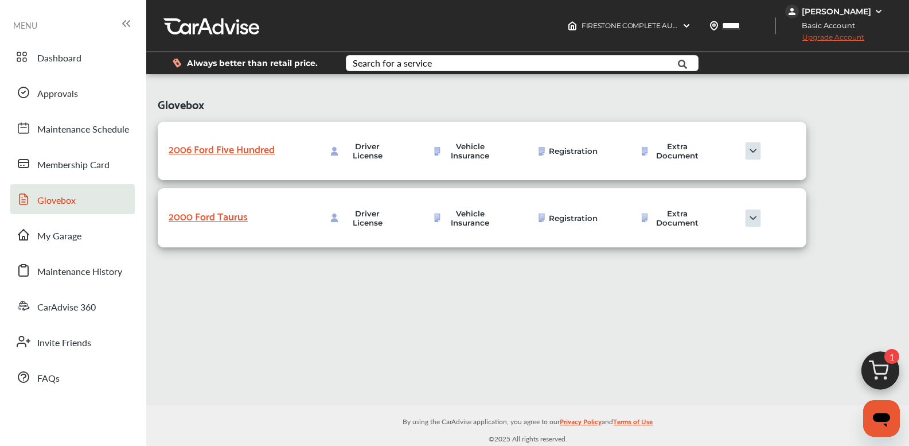
click at [752, 219] on img at bounding box center [752, 217] width 57 height 17
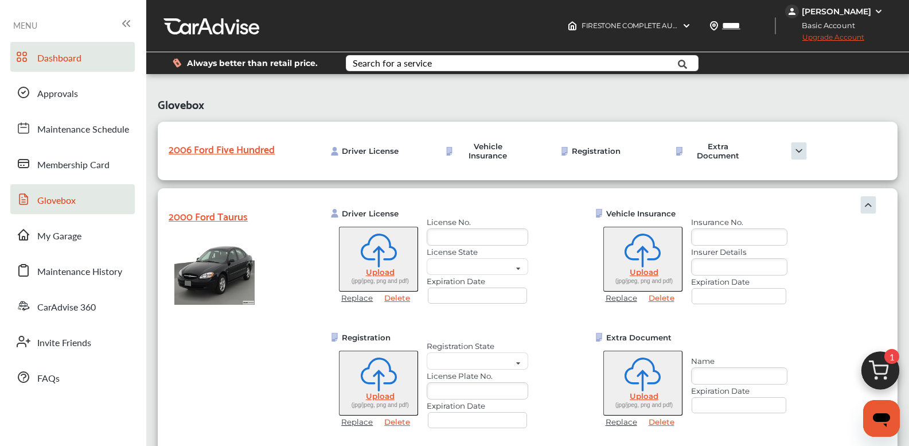
click at [54, 57] on span "Dashboard" at bounding box center [59, 58] width 44 height 15
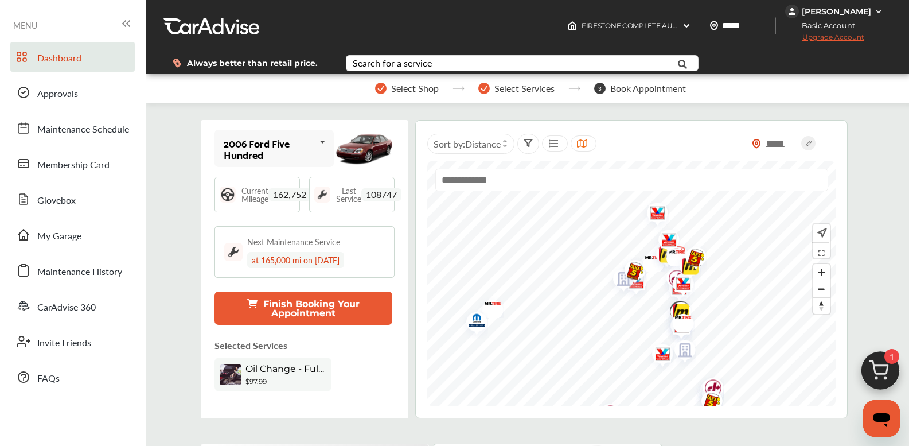
click at [231, 377] on img at bounding box center [230, 374] width 21 height 21
click at [264, 370] on span "Oil Change - Full-synthetic" at bounding box center [285, 368] width 80 height 11
click at [252, 374] on div "Oil Change - Full-synthetic" at bounding box center [285, 370] width 80 height 14
click at [682, 281] on img "Map marker" at bounding box center [686, 268] width 30 height 36
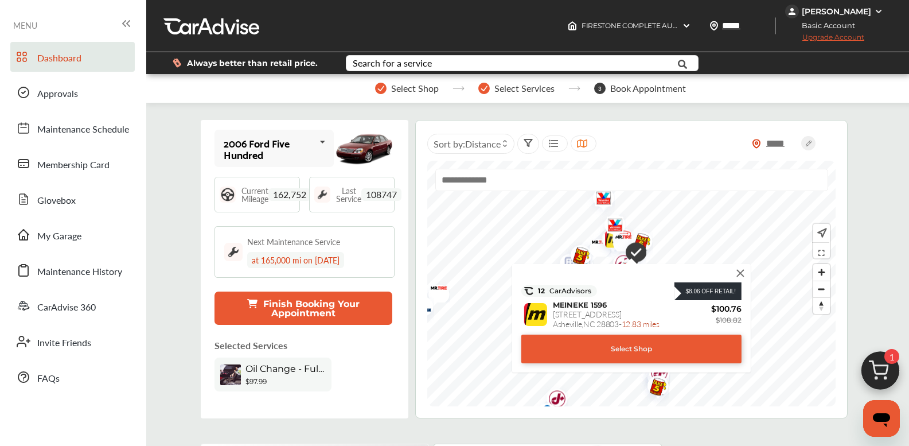
click at [739, 271] on img at bounding box center [740, 273] width 13 height 13
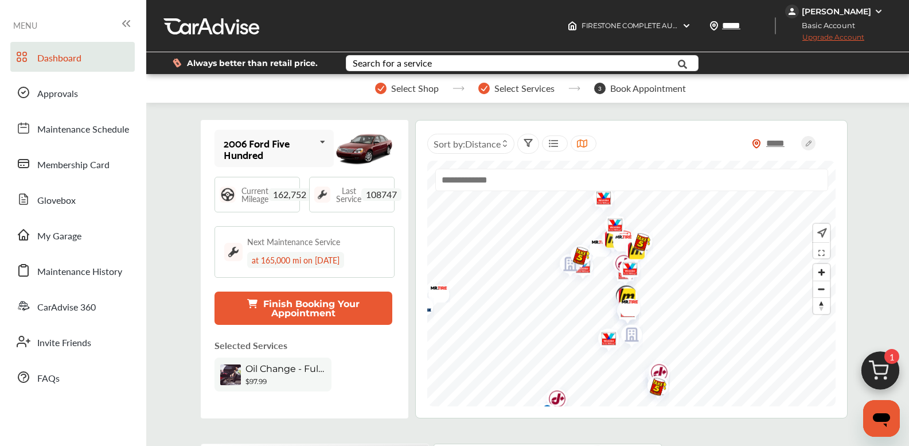
click at [516, 181] on input "text" at bounding box center [631, 180] width 393 height 22
click at [776, 145] on input "*****" at bounding box center [781, 143] width 40 height 12
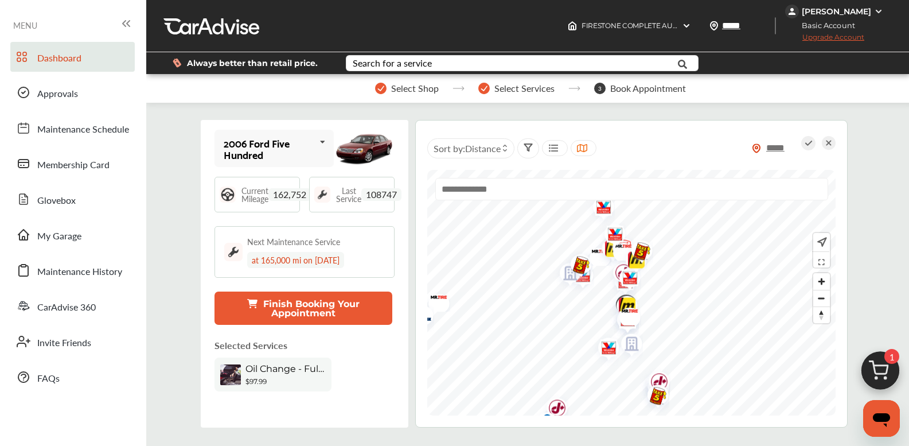
click at [791, 147] on input "*****" at bounding box center [781, 148] width 40 height 12
type input "*****"
click at [809, 142] on icon at bounding box center [808, 143] width 14 height 14
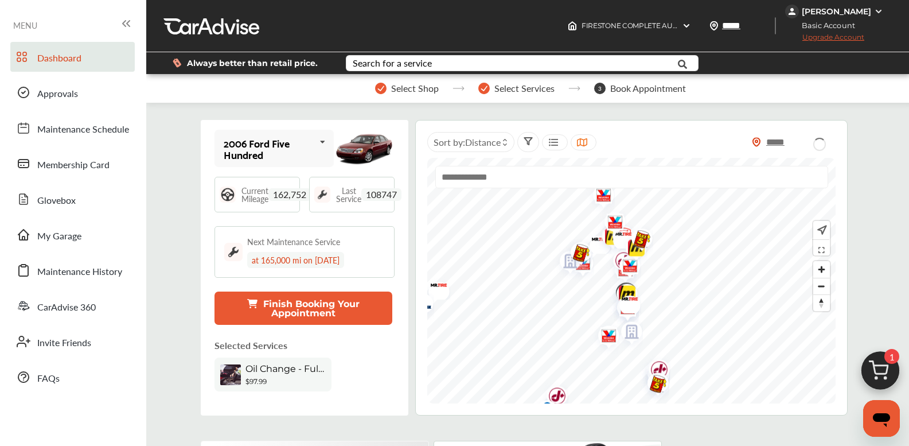
type input "*****"
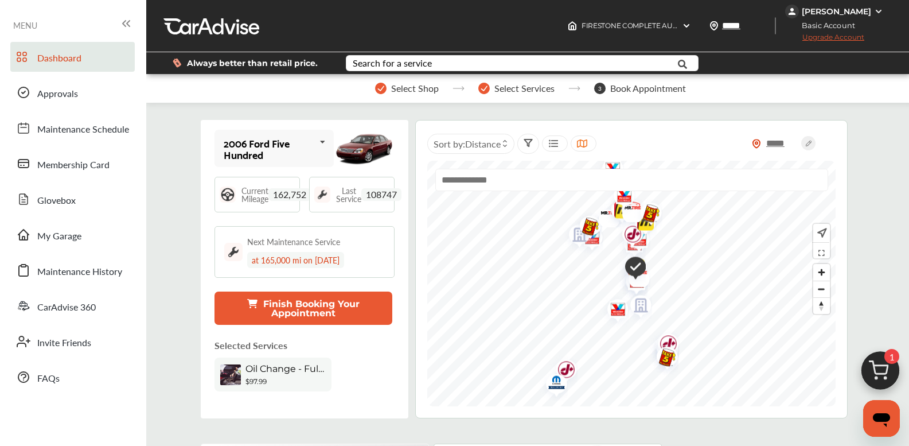
click at [641, 301] on img "Map marker" at bounding box center [637, 307] width 30 height 36
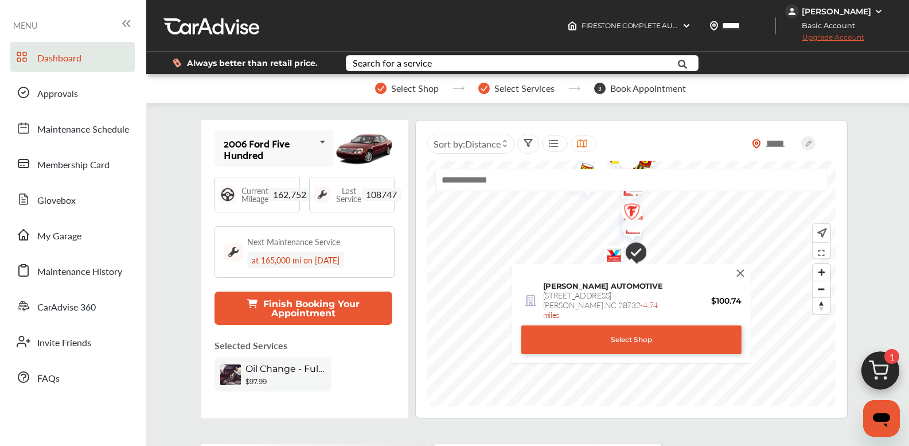
click at [740, 272] on img at bounding box center [740, 273] width 13 height 13
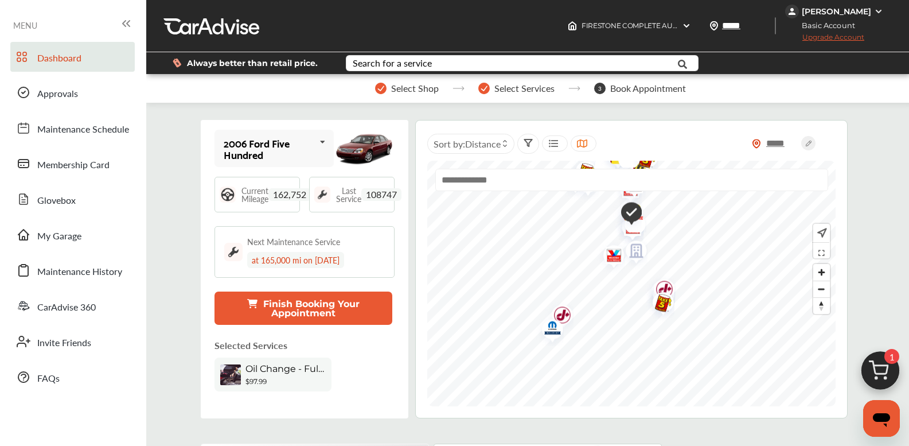
click at [637, 253] on img "Map marker" at bounding box center [632, 253] width 30 height 36
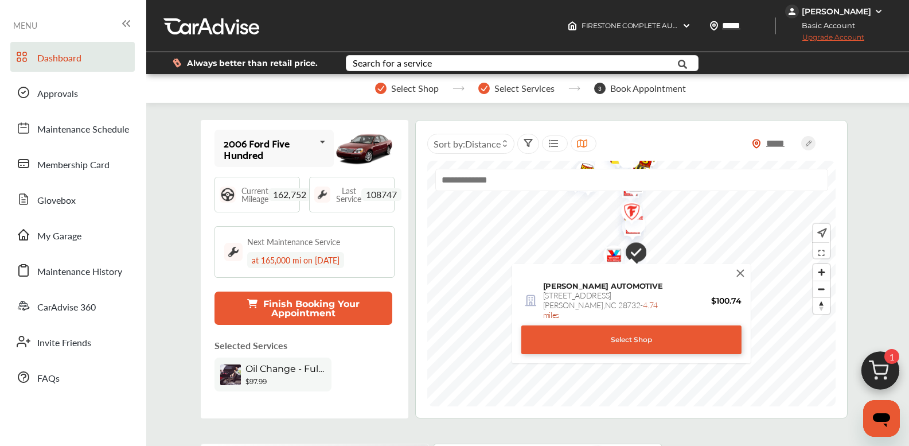
click at [637, 253] on img "Map marker" at bounding box center [631, 253] width 29 height 35
click at [631, 210] on img "Map marker" at bounding box center [627, 214] width 30 height 36
